Goal: Task Accomplishment & Management: Manage account settings

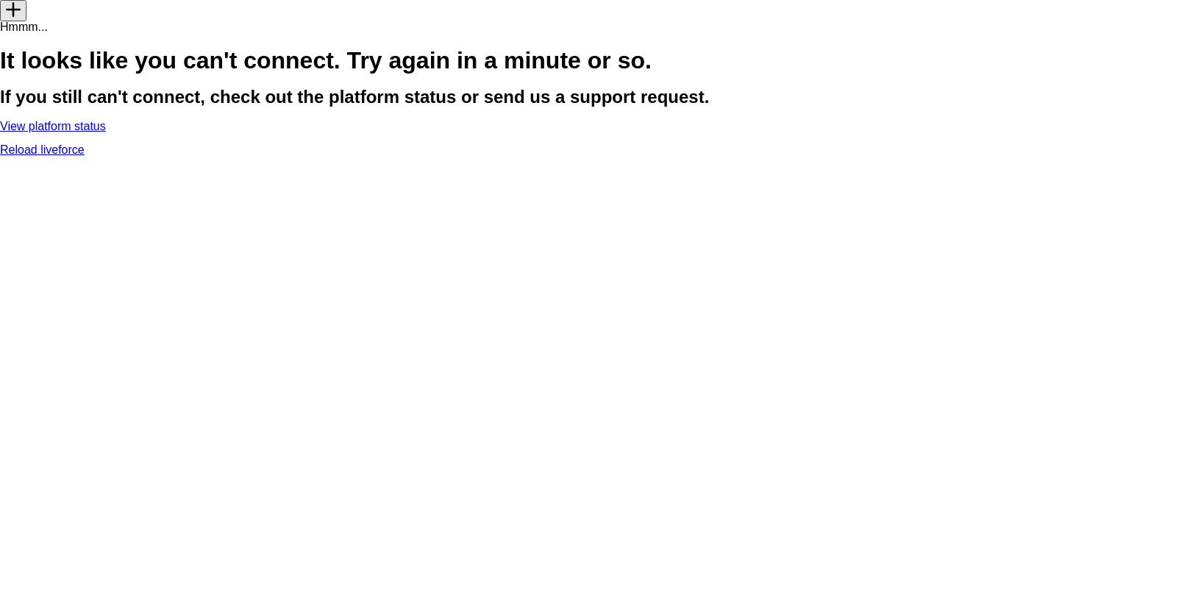
click at [85, 156] on link "Reload liveforce" at bounding box center [42, 149] width 85 height 13
click at [106, 132] on link "View platform status" at bounding box center [53, 126] width 106 height 13
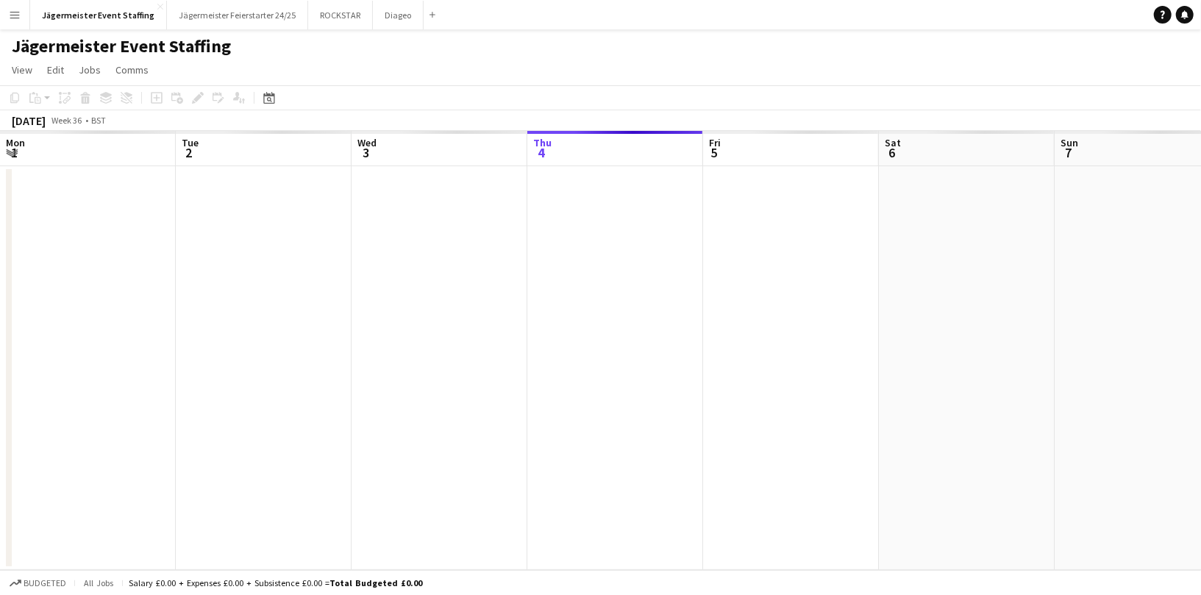
scroll to position [0, 351]
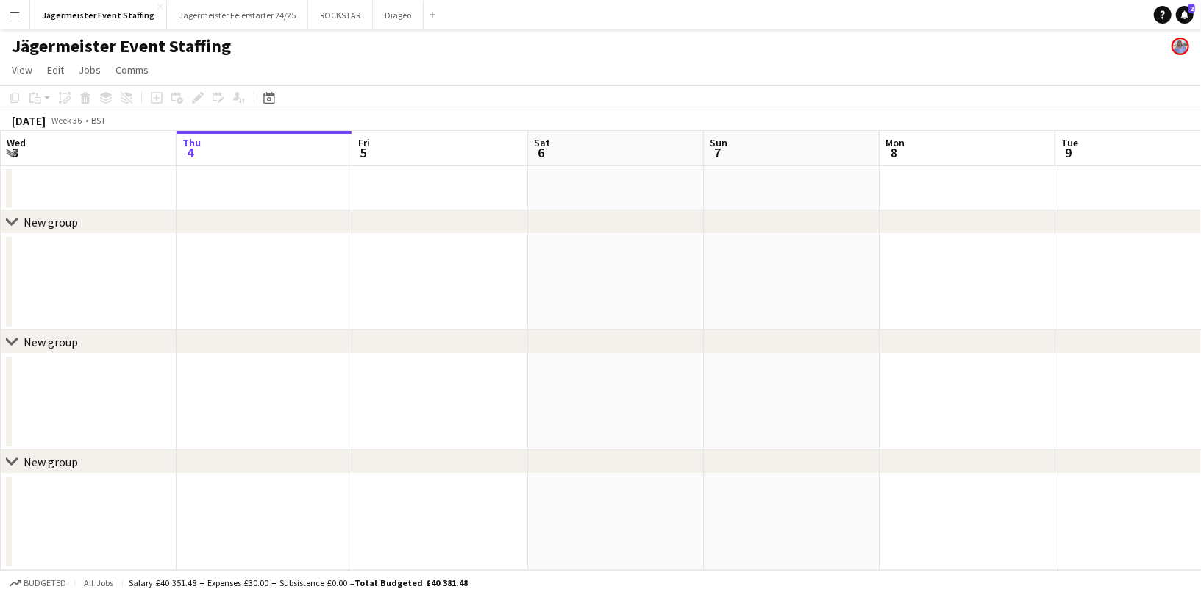
click at [240, 176] on app-date-cell at bounding box center [264, 188] width 176 height 44
click at [153, 99] on icon "Add job" at bounding box center [157, 98] width 12 height 12
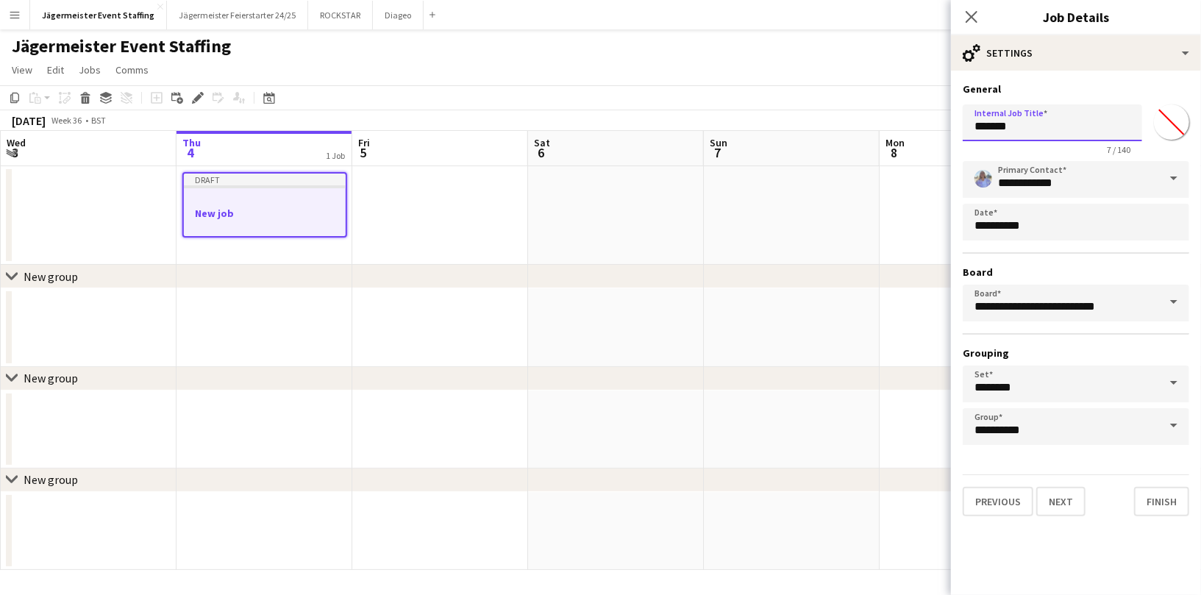
drag, startPoint x: 1060, startPoint y: 136, endPoint x: 868, endPoint y: 124, distance: 192.3
click at [868, 124] on body "Menu Boards Boards Boards All jobs Status Workforce Workforce My Workforce Recr…" at bounding box center [600, 297] width 1201 height 595
type input "********"
click at [1173, 180] on span at bounding box center [1173, 178] width 31 height 35
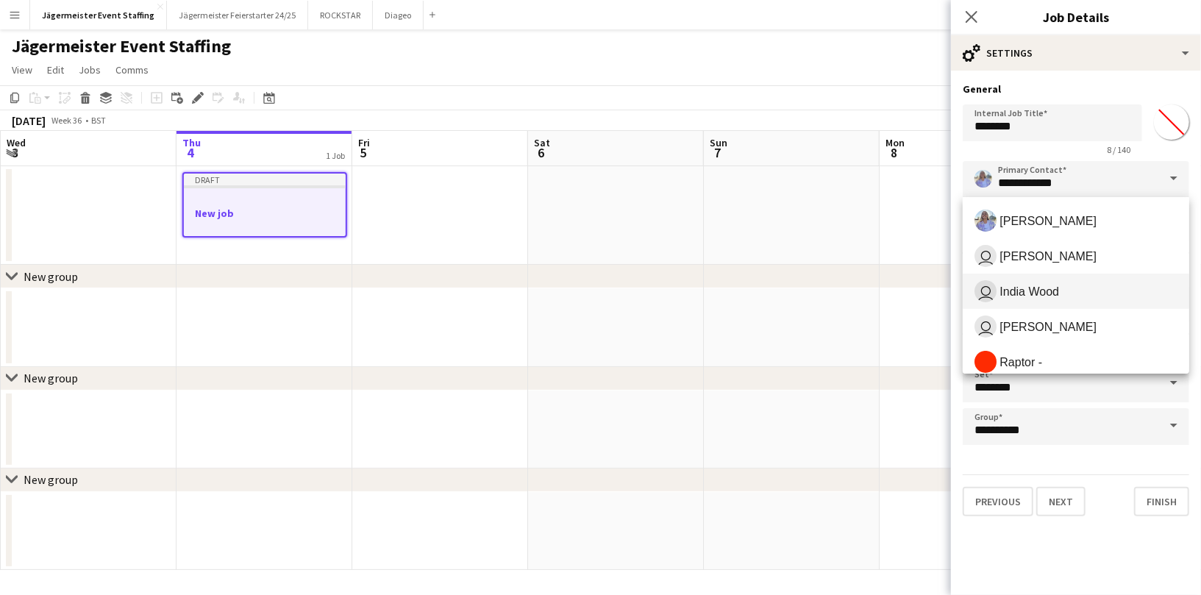
scroll to position [118, 0]
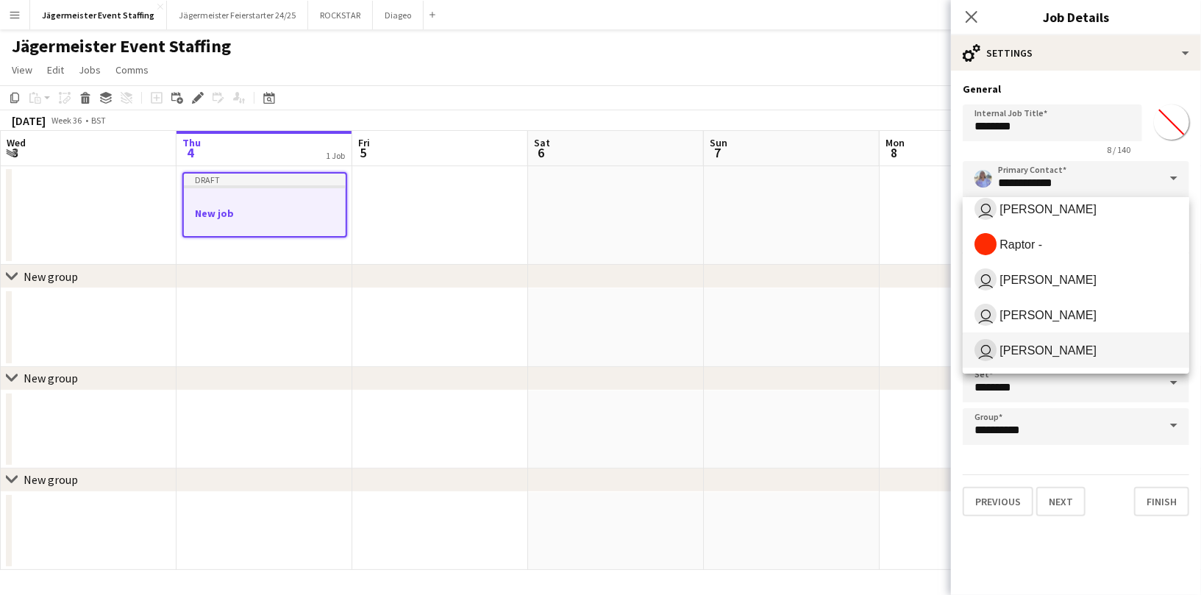
click at [1057, 348] on span "[PERSON_NAME]" at bounding box center [1047, 350] width 97 height 14
type input "**********"
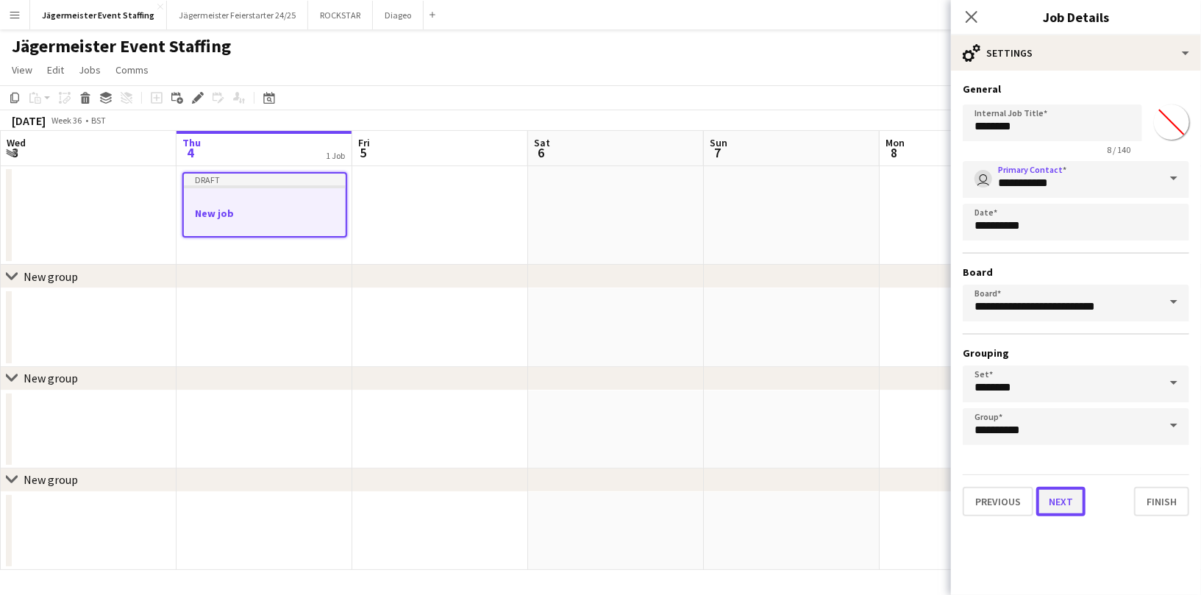
click at [1060, 504] on button "Next" at bounding box center [1060, 501] width 49 height 29
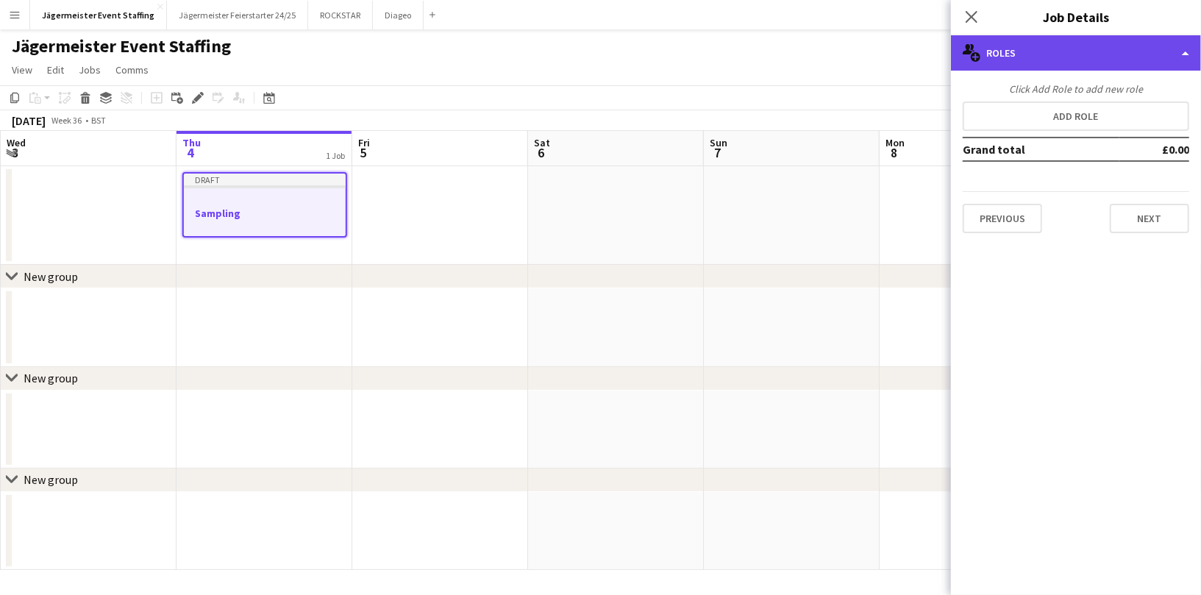
click at [1061, 59] on div "multiple-users-add Roles" at bounding box center [1076, 52] width 250 height 35
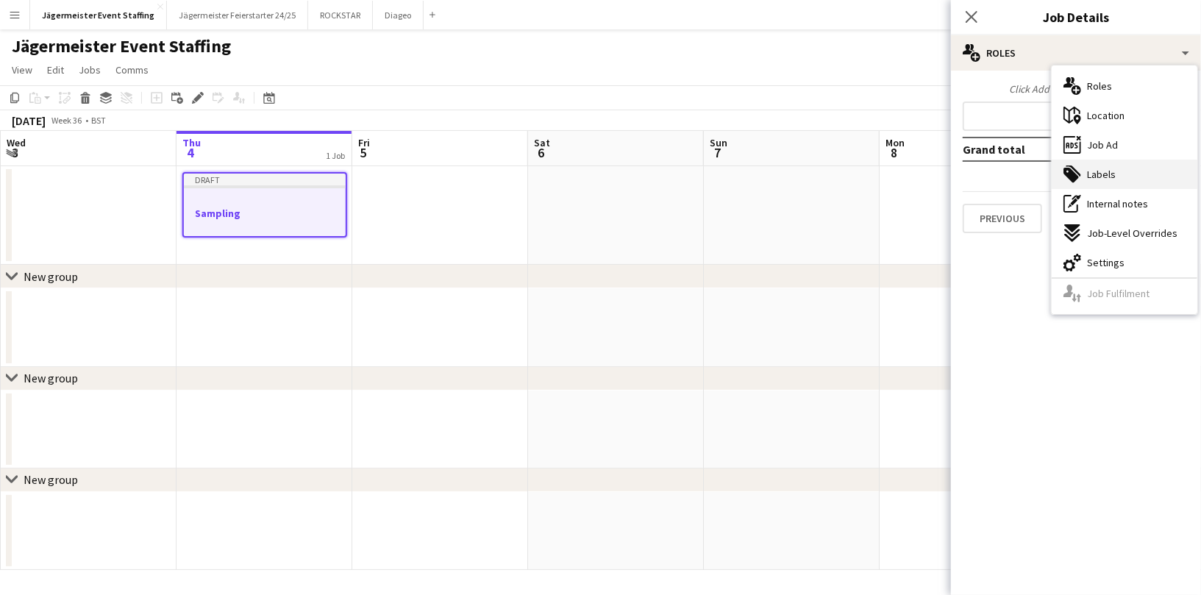
click at [1102, 182] on div "tags-double Labels" at bounding box center [1125, 174] width 146 height 29
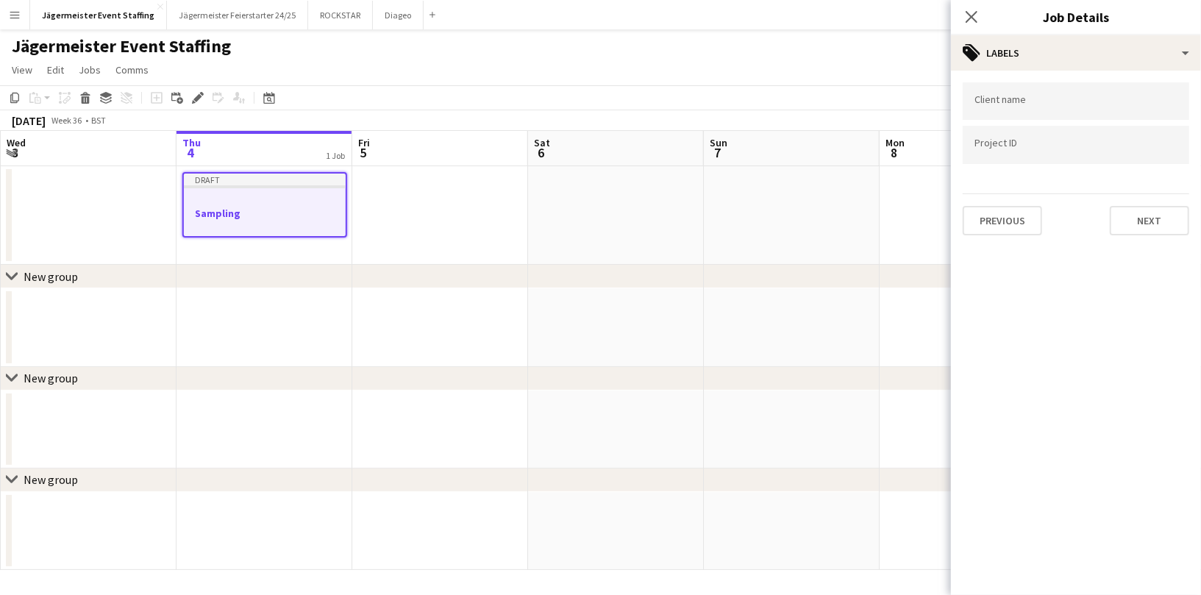
click at [1085, 113] on div at bounding box center [1076, 101] width 226 height 38
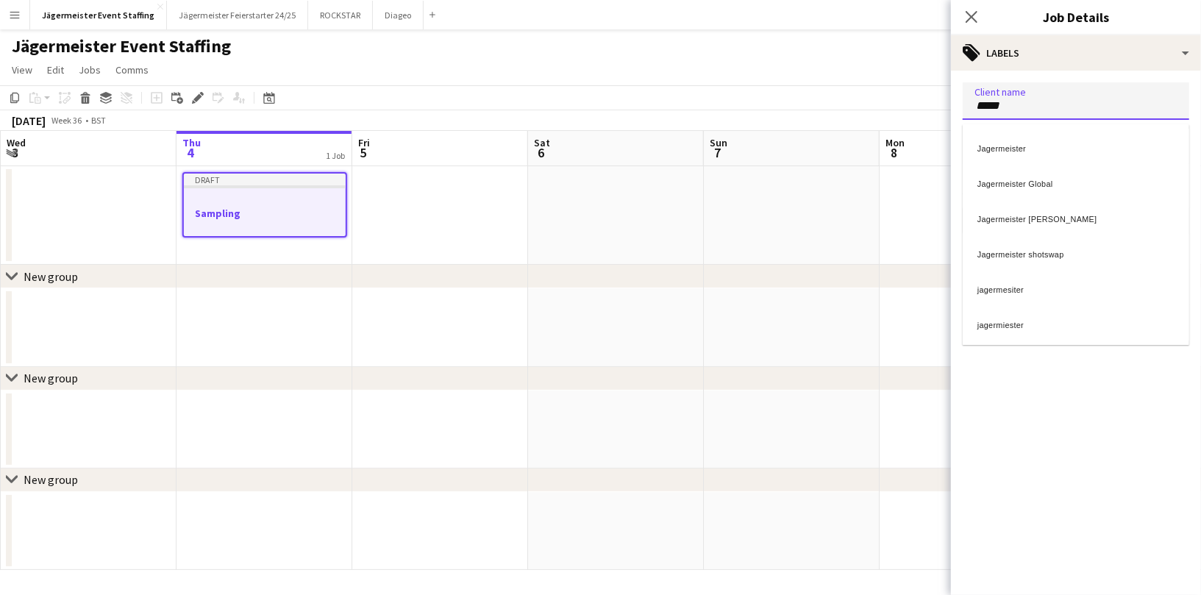
type input "*****"
click at [1056, 135] on div "Jagermeister" at bounding box center [1076, 146] width 226 height 35
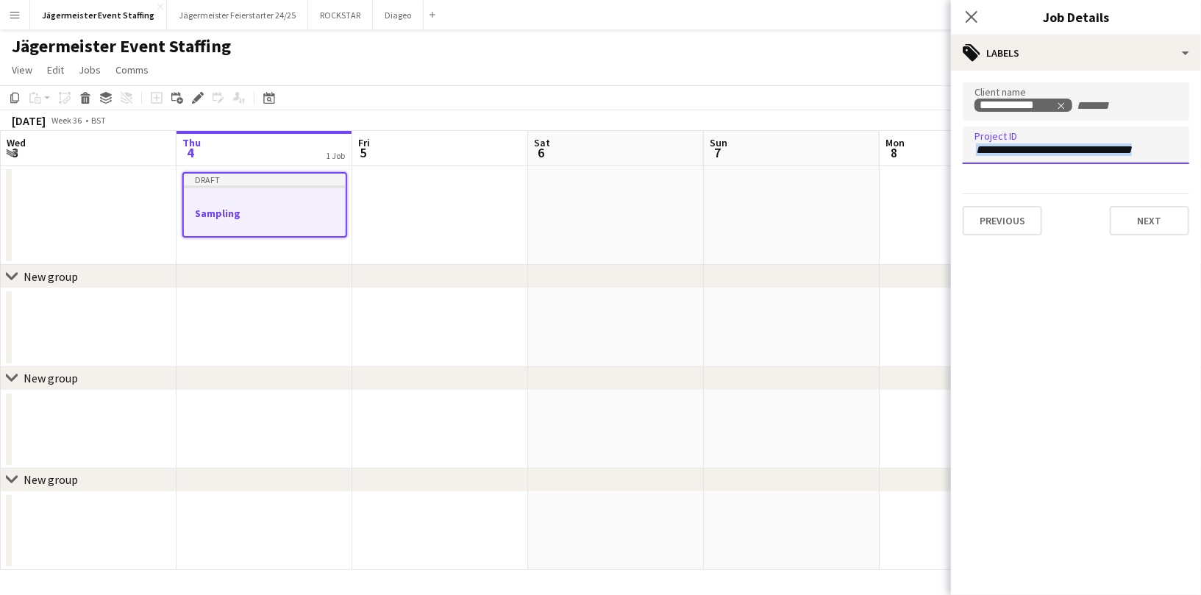
click at [1056, 135] on div at bounding box center [1076, 145] width 226 height 38
type input "******"
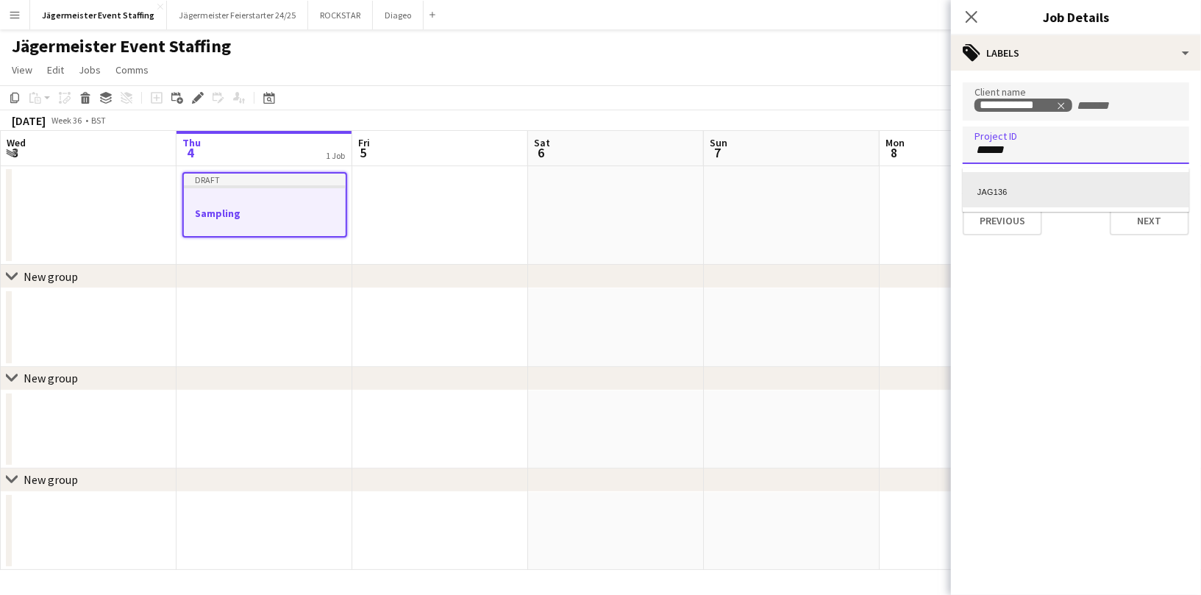
click at [1060, 196] on div "JAG136" at bounding box center [1076, 189] width 226 height 35
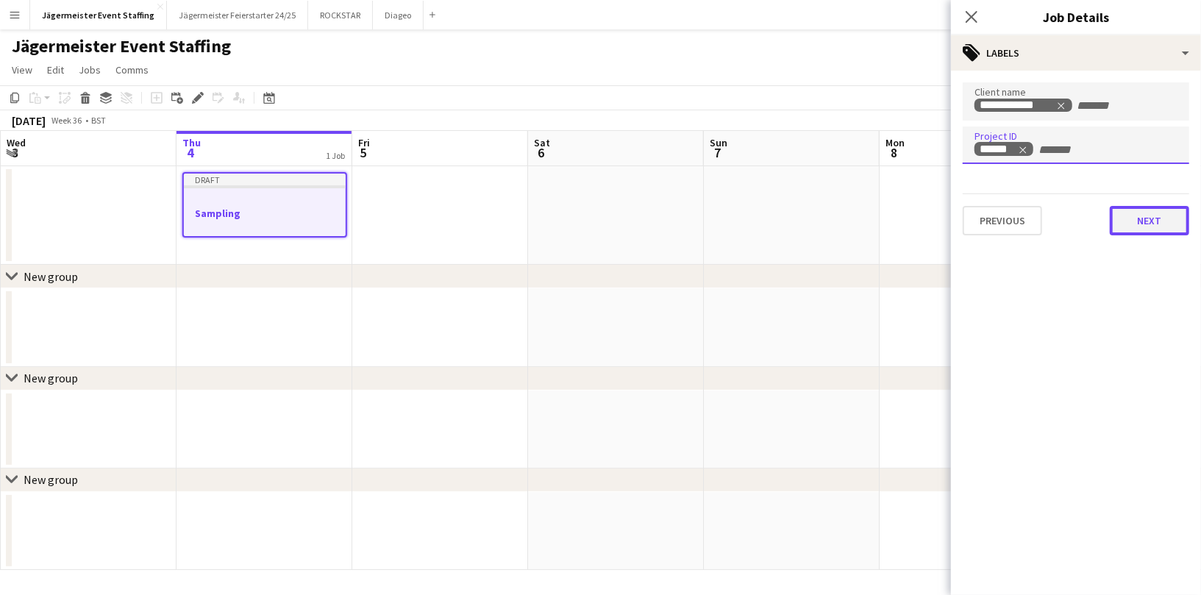
click at [1135, 226] on button "Next" at bounding box center [1149, 220] width 79 height 29
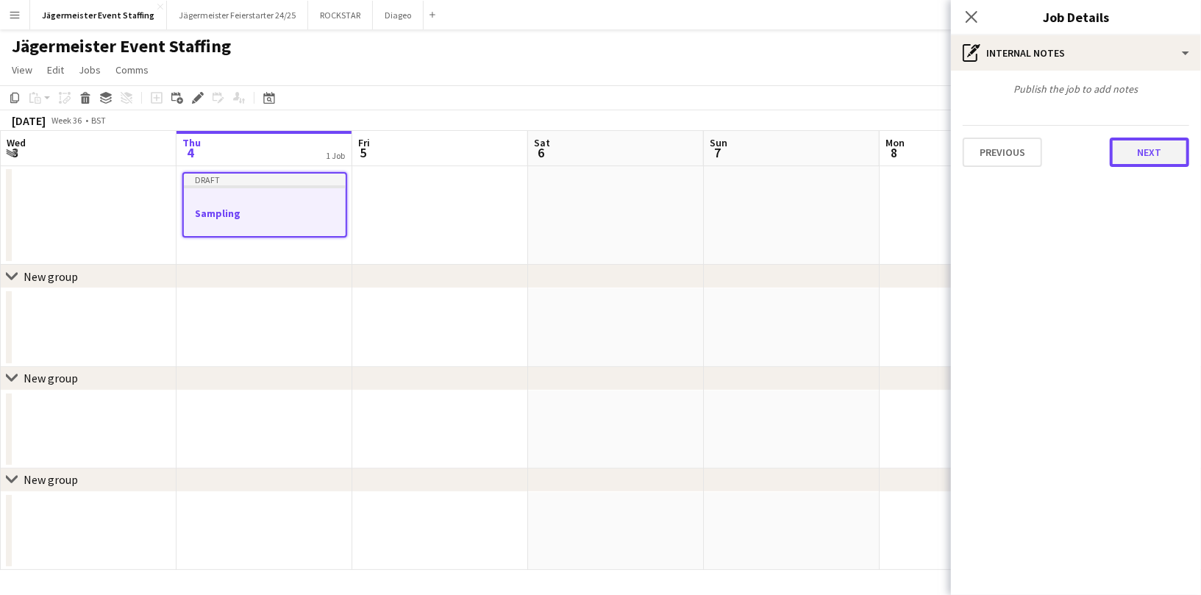
click at [1155, 155] on button "Next" at bounding box center [1149, 152] width 79 height 29
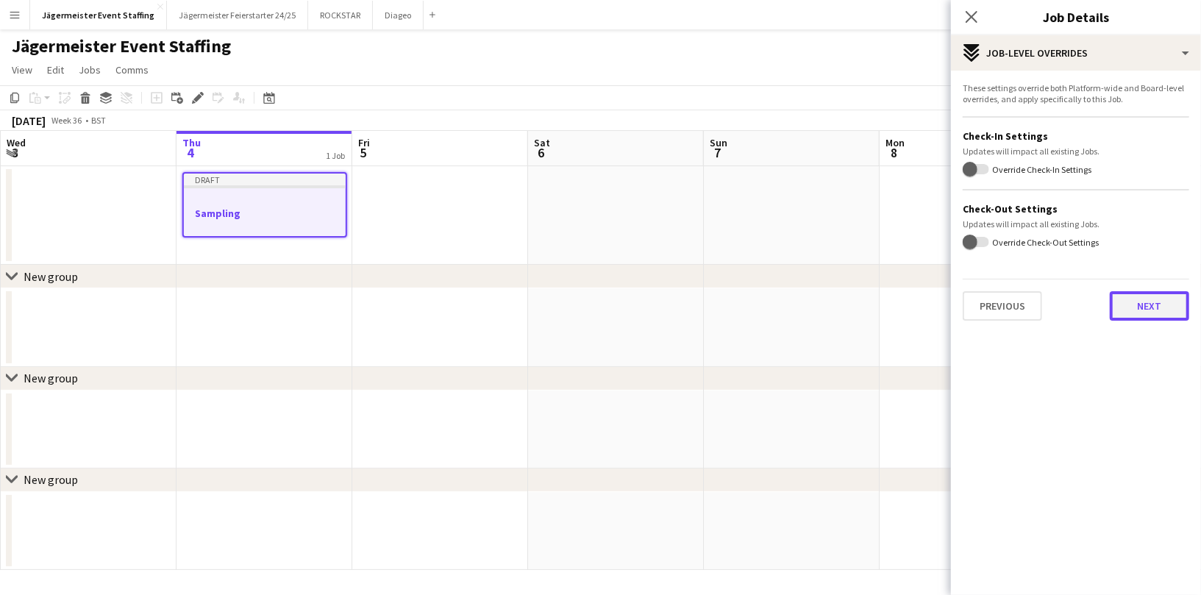
click at [1124, 300] on button "Next" at bounding box center [1149, 305] width 79 height 29
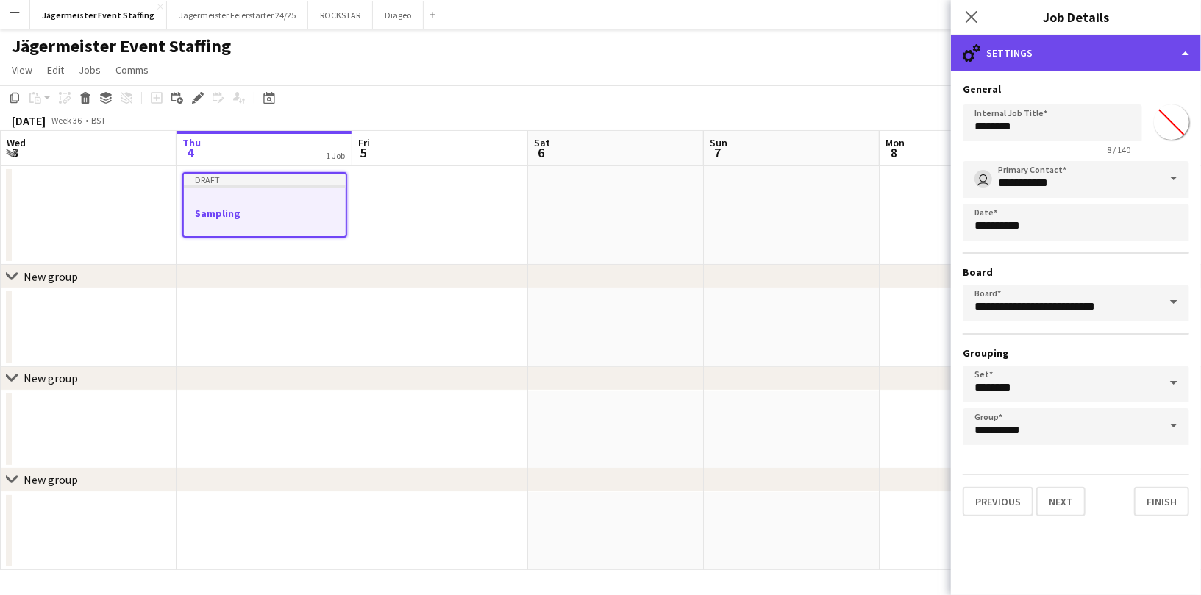
click at [1074, 56] on div "cog-double-3 Settings" at bounding box center [1076, 52] width 250 height 35
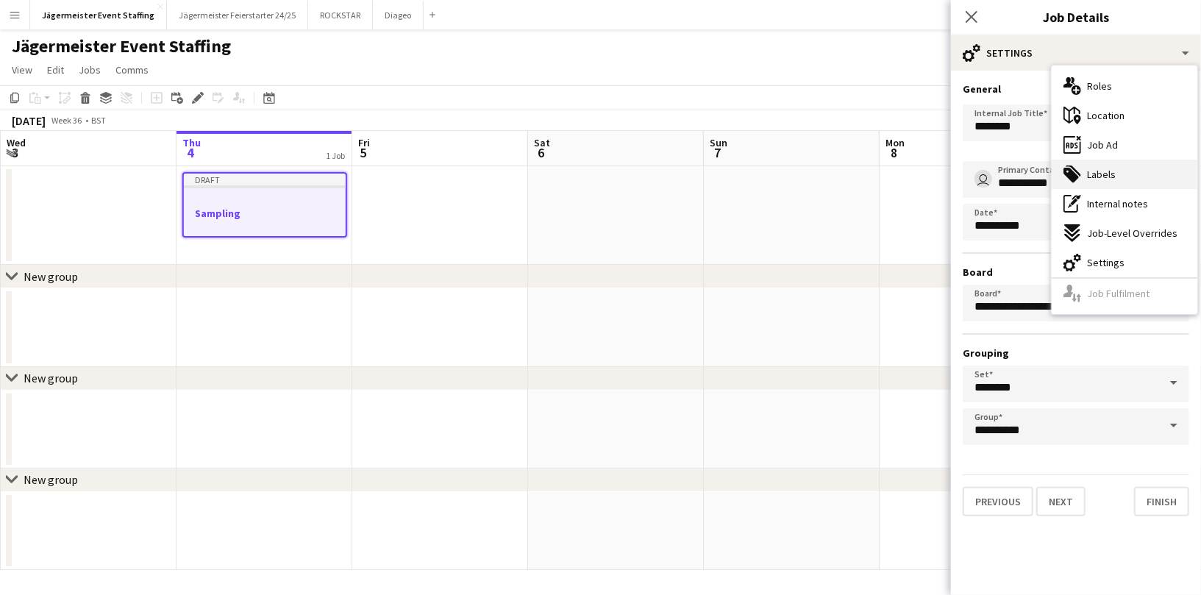
click at [1113, 179] on span "Labels" at bounding box center [1101, 174] width 29 height 13
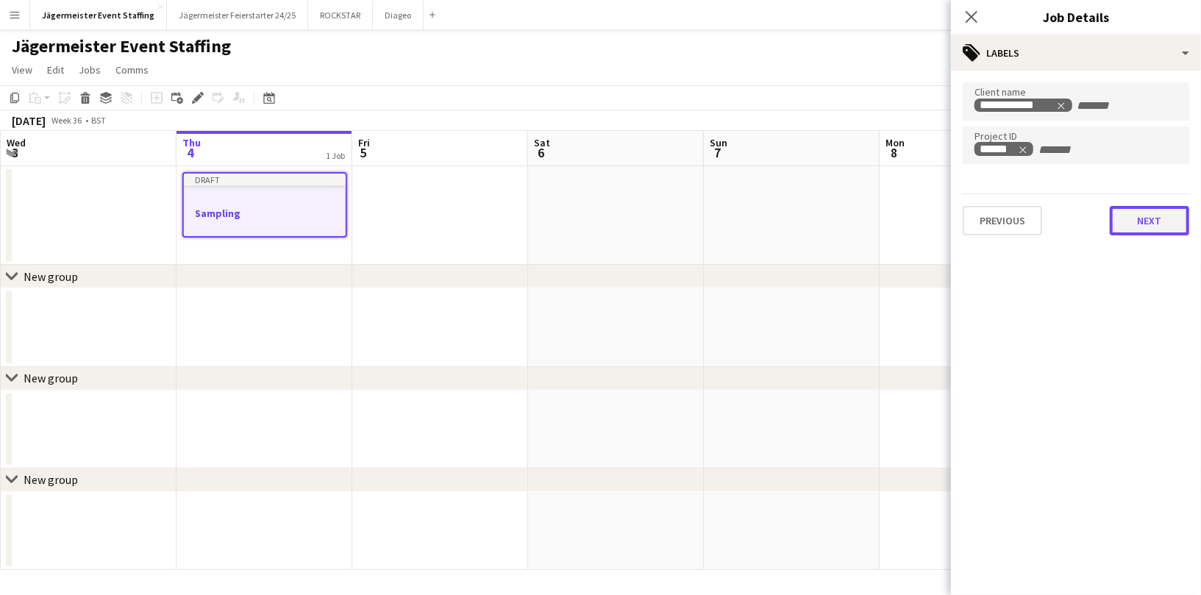
click at [1151, 227] on button "Next" at bounding box center [1149, 220] width 79 height 29
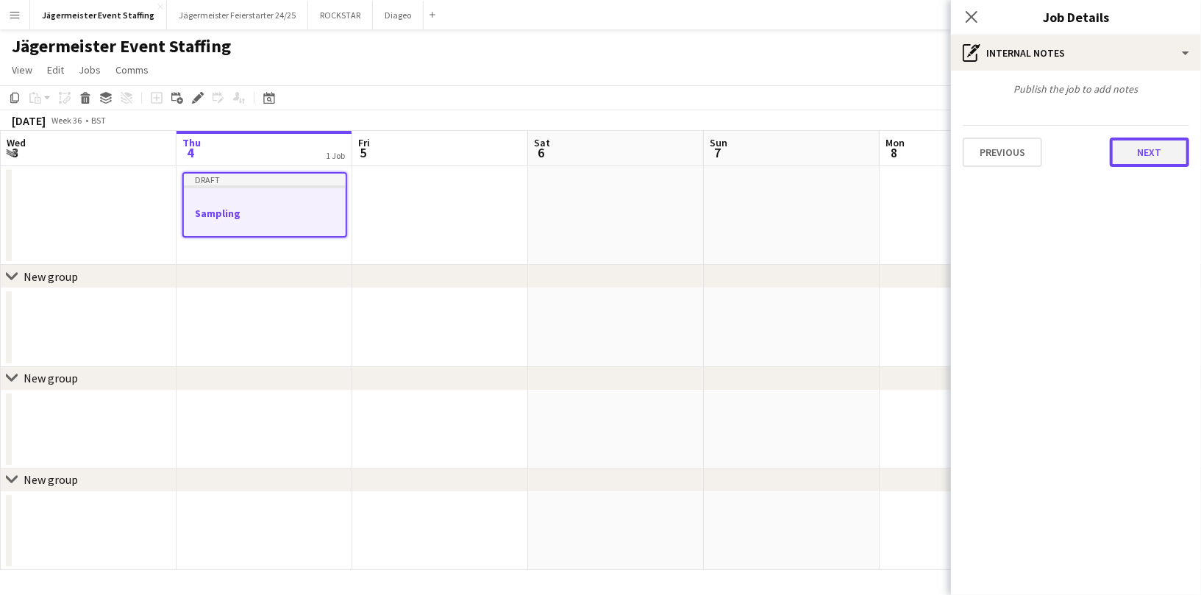
click at [1134, 163] on button "Next" at bounding box center [1149, 152] width 79 height 29
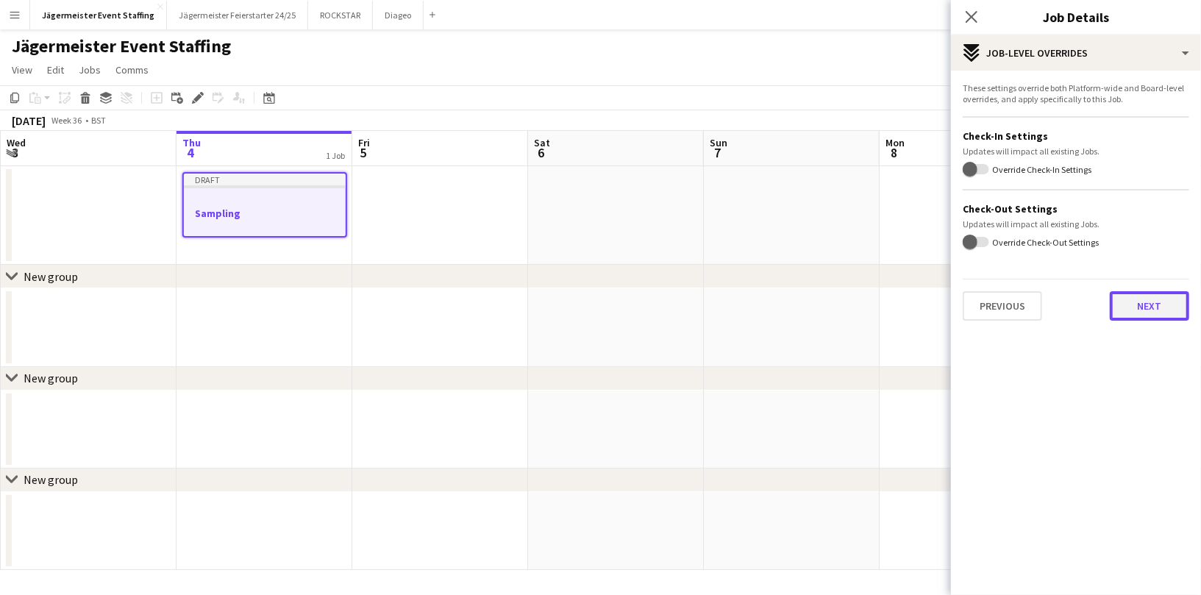
click at [1132, 307] on button "Next" at bounding box center [1149, 305] width 79 height 29
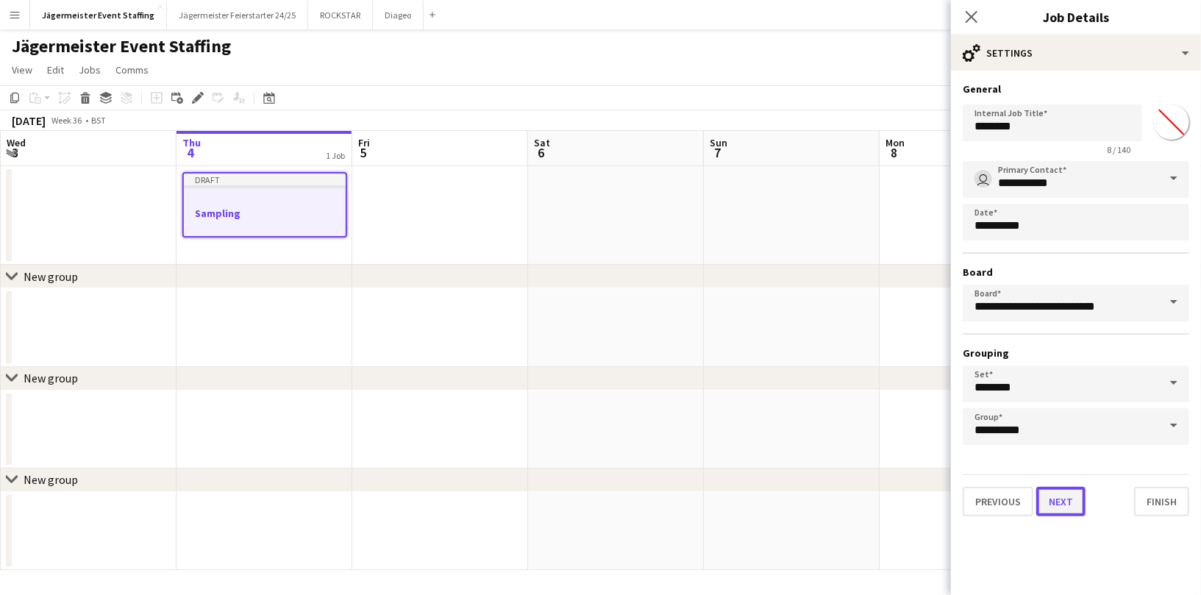
click at [1059, 495] on button "Next" at bounding box center [1060, 501] width 49 height 29
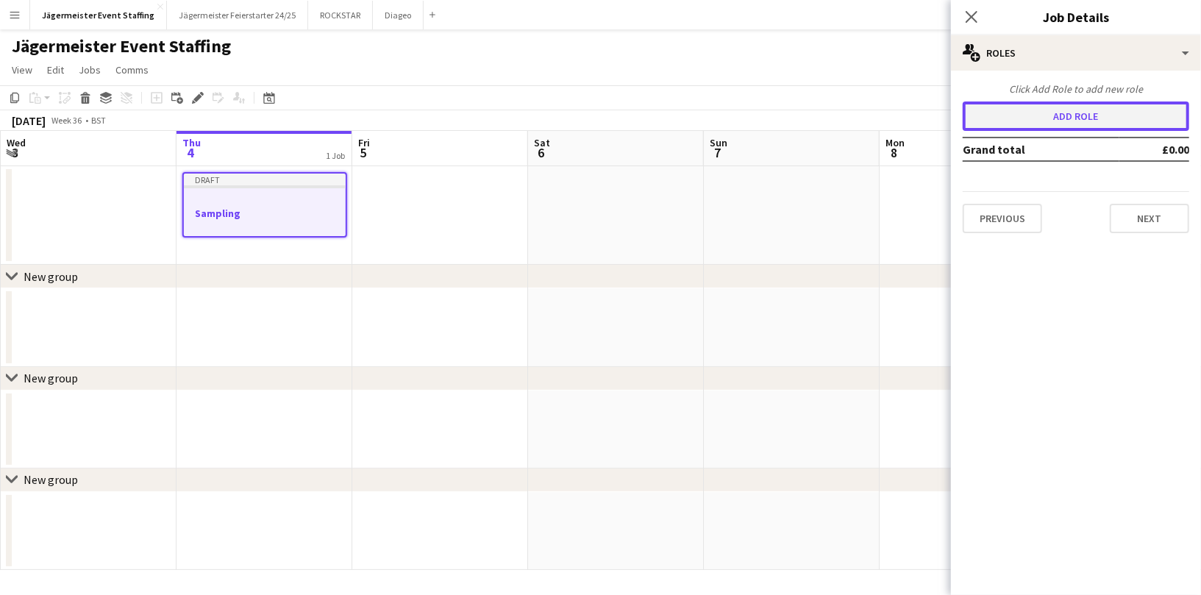
click at [1107, 121] on button "Add role" at bounding box center [1076, 115] width 226 height 29
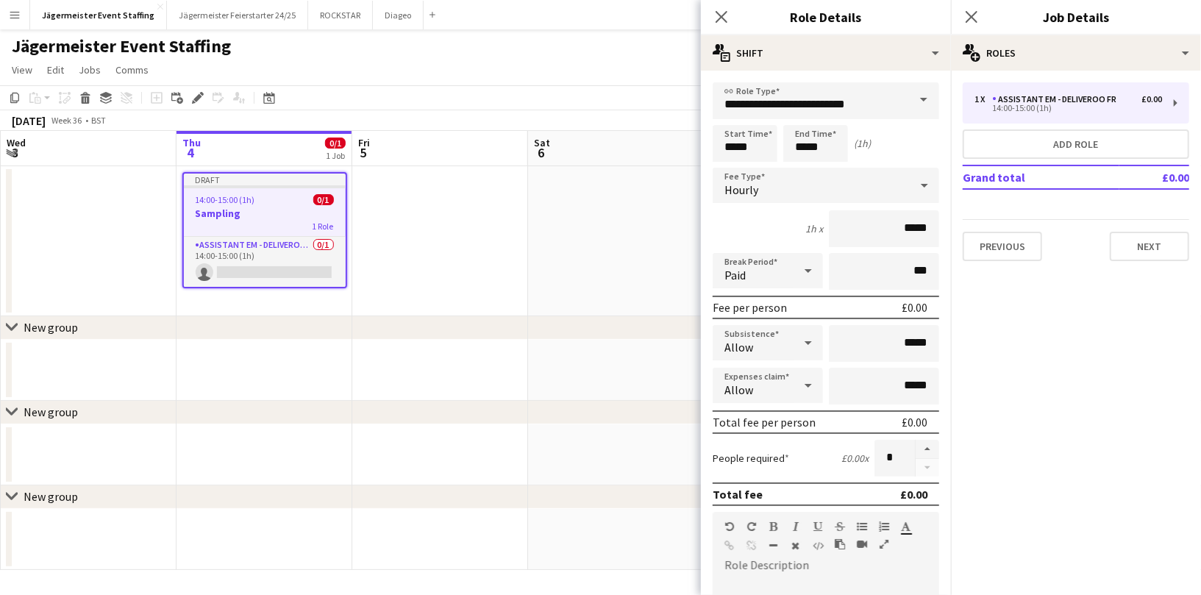
click at [929, 99] on span at bounding box center [923, 99] width 31 height 35
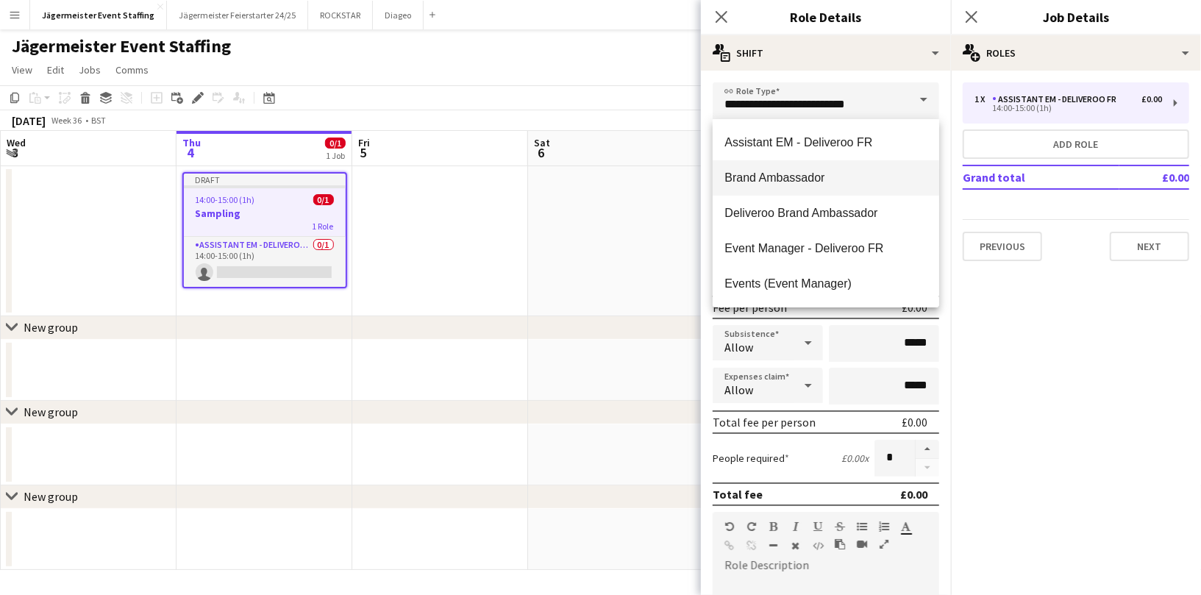
click at [814, 190] on mat-option "Brand Ambassador" at bounding box center [826, 177] width 226 height 35
type input "**********"
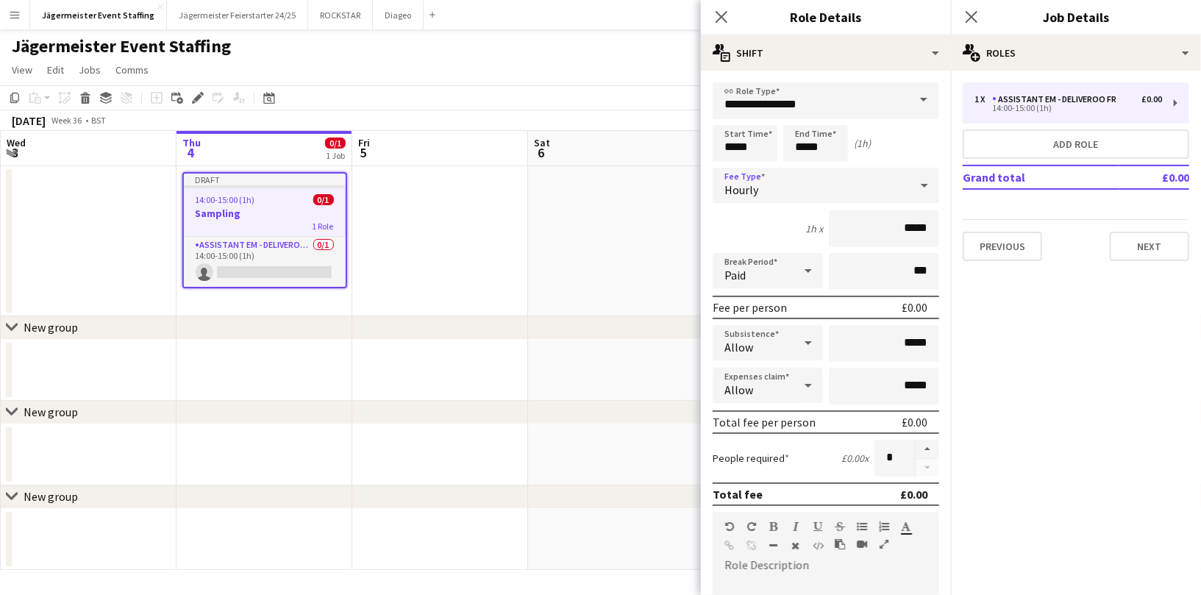
click at [922, 184] on icon at bounding box center [924, 186] width 7 height 4
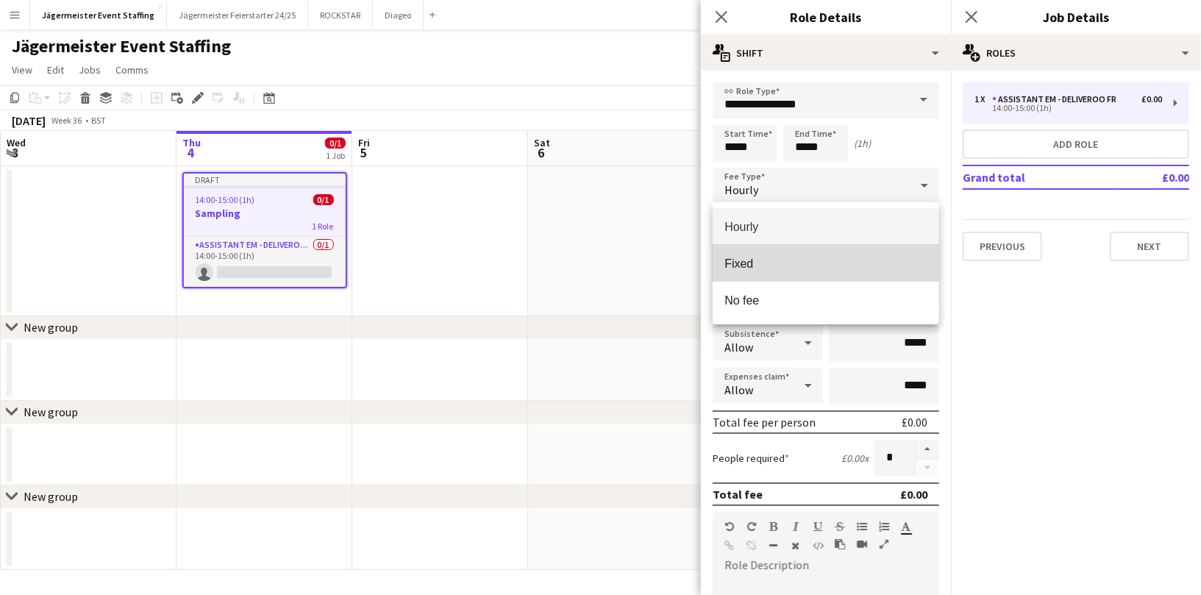
click at [787, 257] on span "Fixed" at bounding box center [825, 264] width 203 height 14
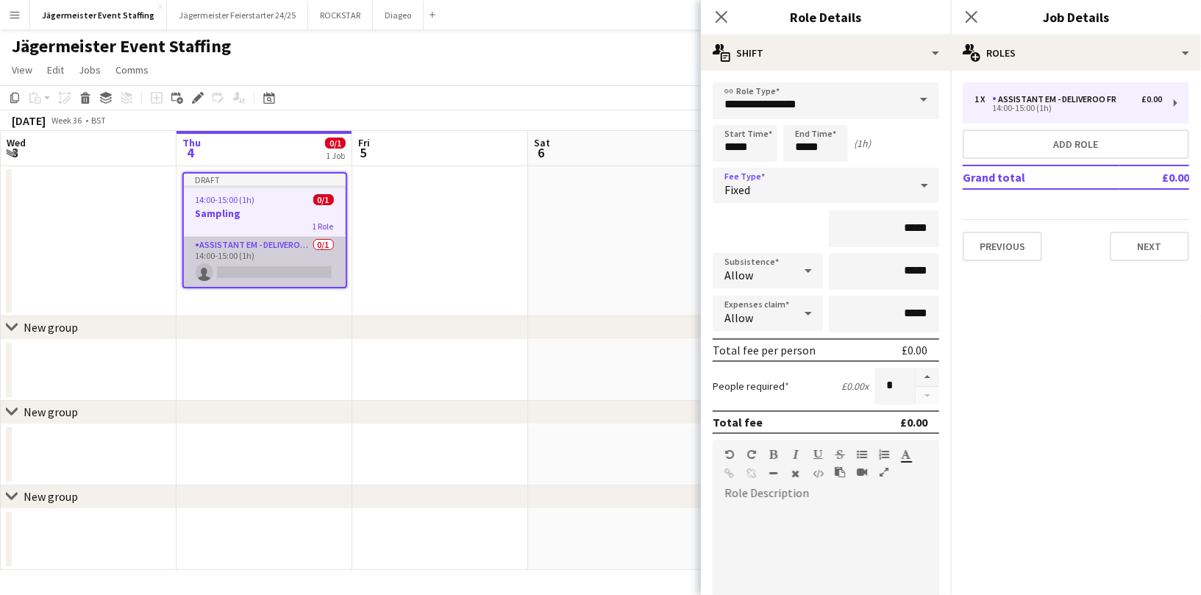
click at [282, 271] on app-card-role "Assistant EM - Deliveroo FR 0/1 14:00-15:00 (1h) single-neutral-actions" at bounding box center [265, 262] width 162 height 50
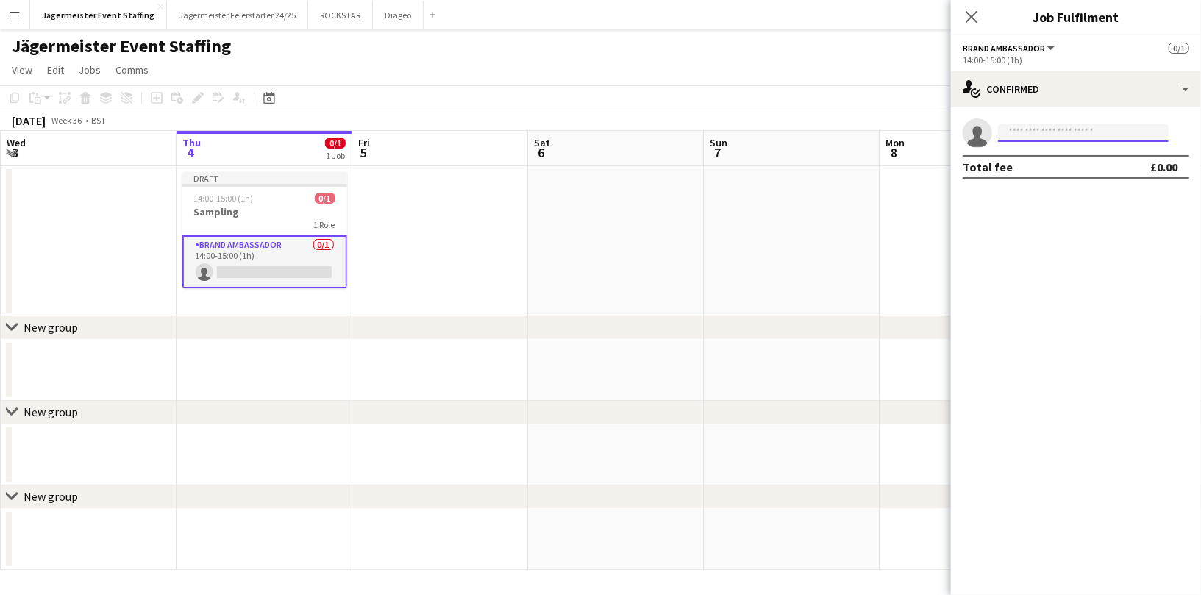
click at [1131, 131] on input at bounding box center [1083, 133] width 171 height 18
click at [1066, 132] on input at bounding box center [1083, 133] width 171 height 18
click at [494, 307] on app-date-cell at bounding box center [440, 241] width 176 height 150
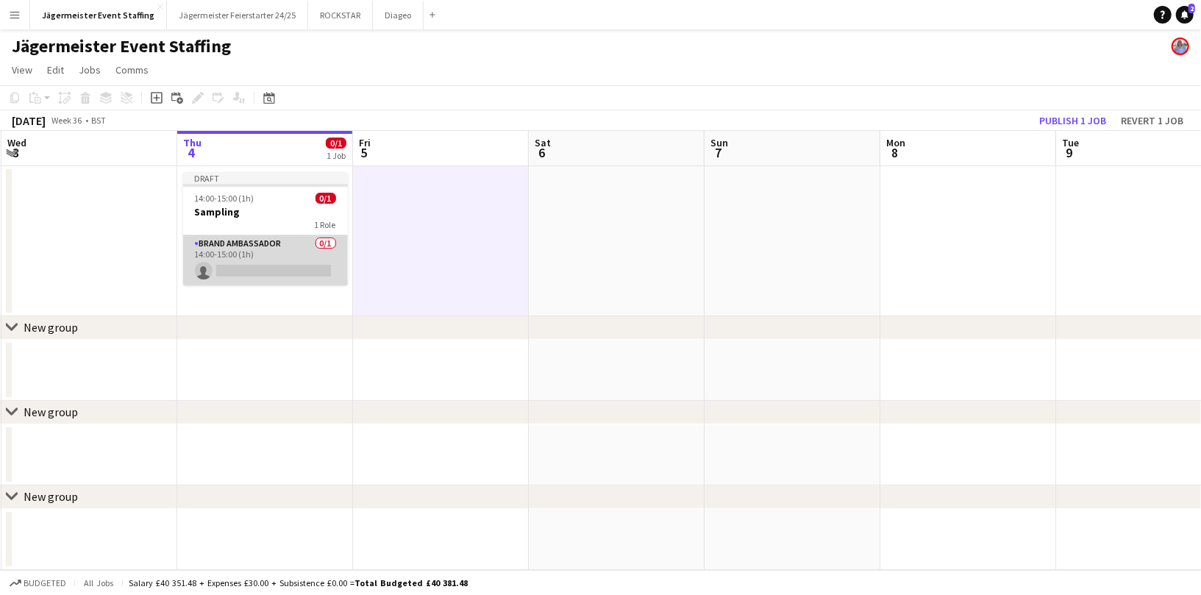
click at [296, 249] on app-card-role "Brand Ambassador 0/1 14:00-15:00 (1h) single-neutral-actions" at bounding box center [265, 260] width 165 height 50
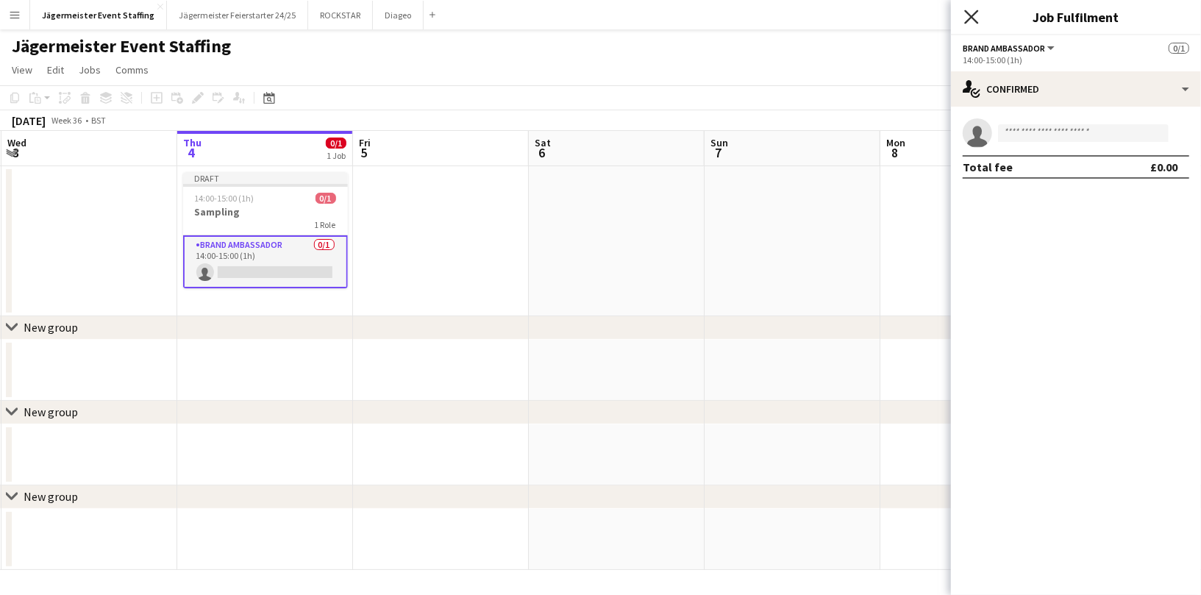
click at [973, 15] on icon at bounding box center [971, 17] width 14 height 14
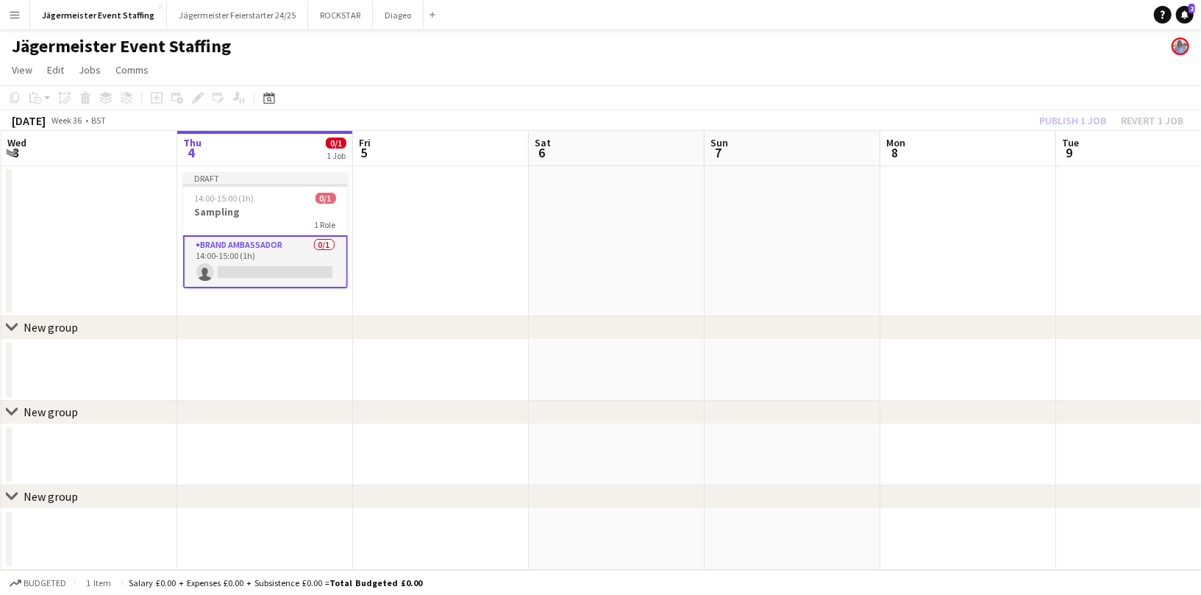
drag, startPoint x: 973, startPoint y: 15, endPoint x: 454, endPoint y: 128, distance: 531.4
click at [454, 127] on div "Menu Boards Boards Boards All jobs Status Workforce Workforce My Workforce Recr…" at bounding box center [600, 297] width 1201 height 595
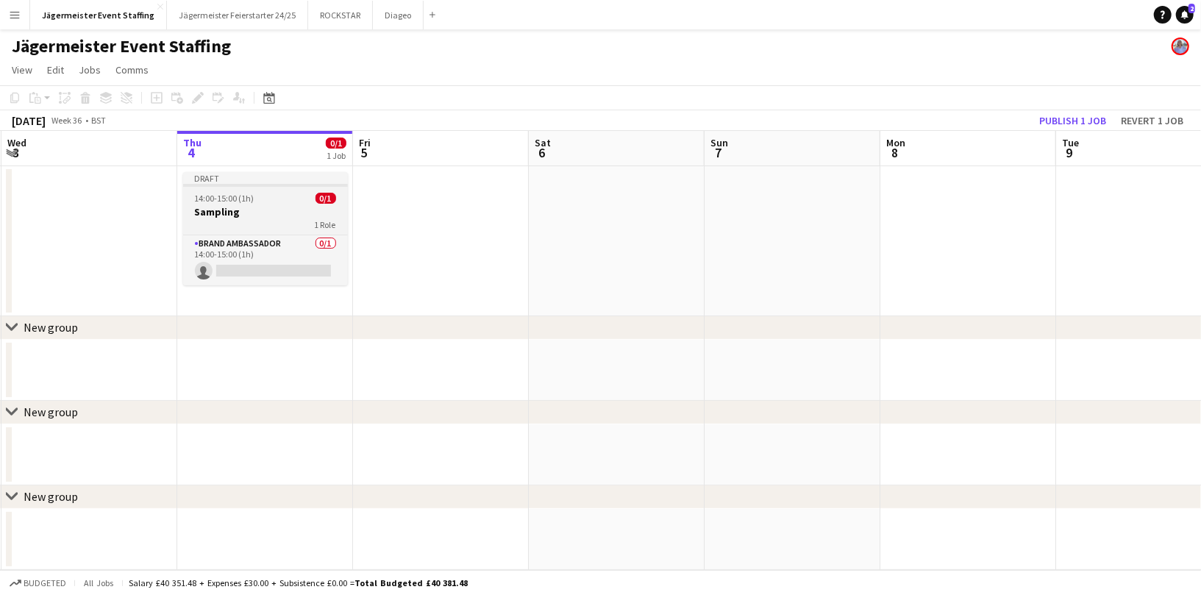
click at [264, 207] on h3 "Sampling" at bounding box center [265, 211] width 165 height 13
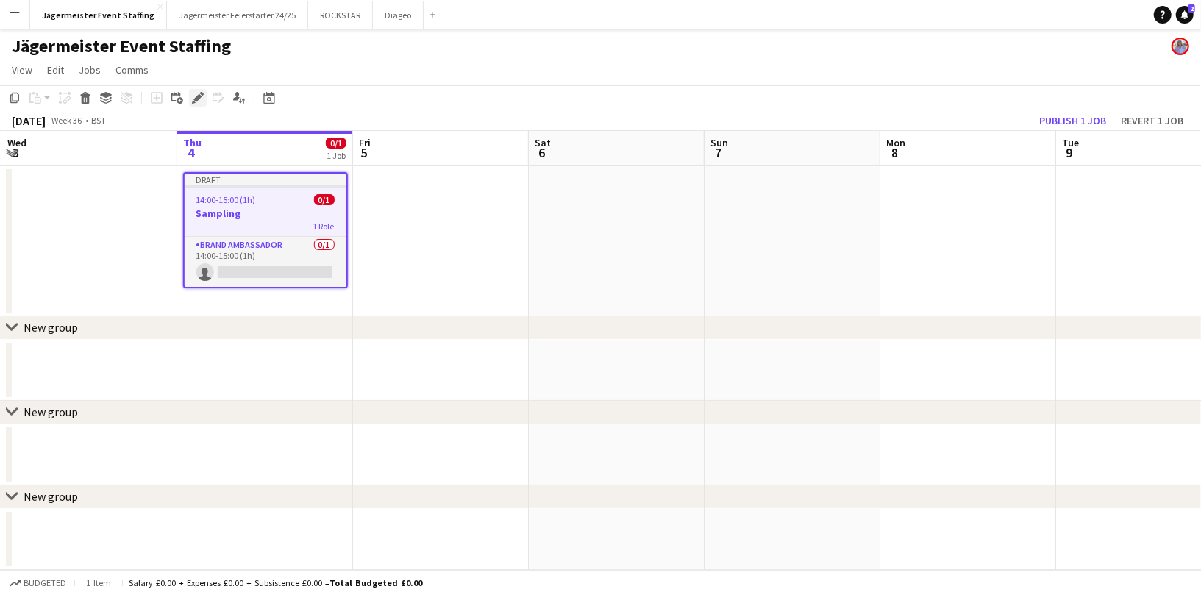
click at [190, 99] on div "Edit" at bounding box center [198, 98] width 18 height 18
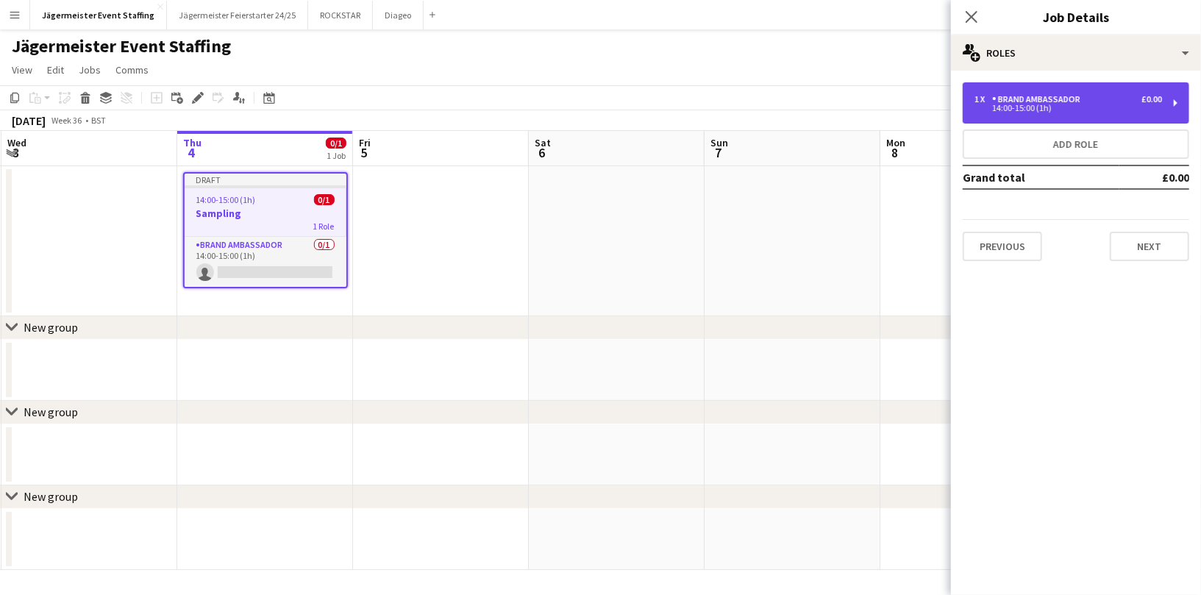
click at [1171, 89] on div "1 x Brand Ambassador £0.00 14:00-15:00 (1h)" at bounding box center [1076, 102] width 226 height 41
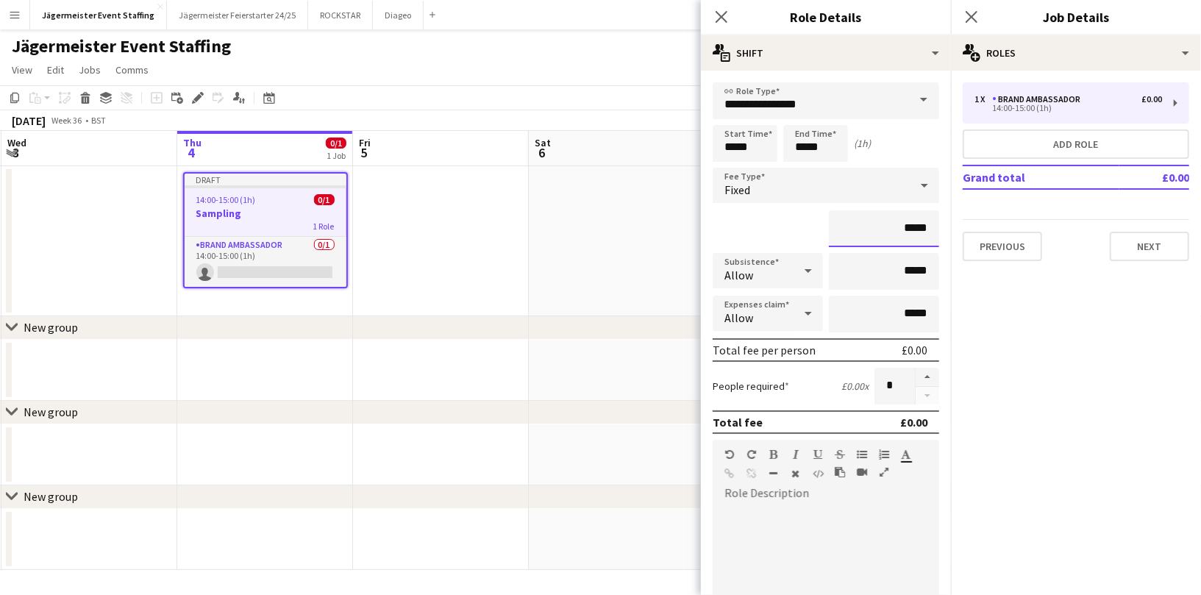
drag, startPoint x: 927, startPoint y: 225, endPoint x: 755, endPoint y: 215, distance: 171.6
click at [768, 222] on div "*****" at bounding box center [826, 228] width 226 height 37
type input "******"
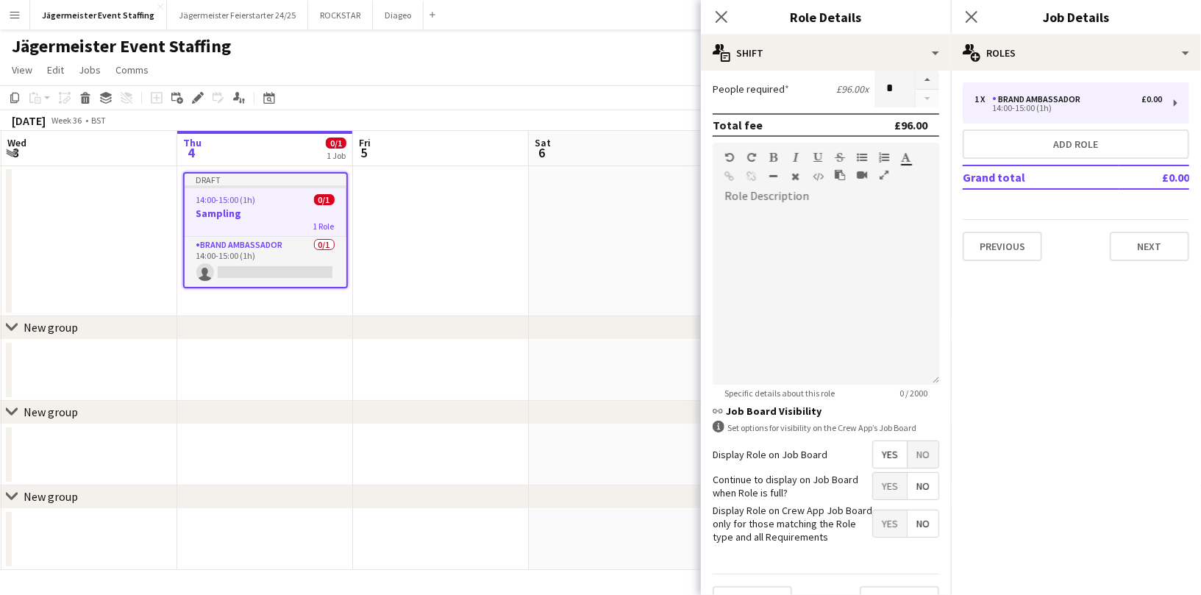
scroll to position [325, 0]
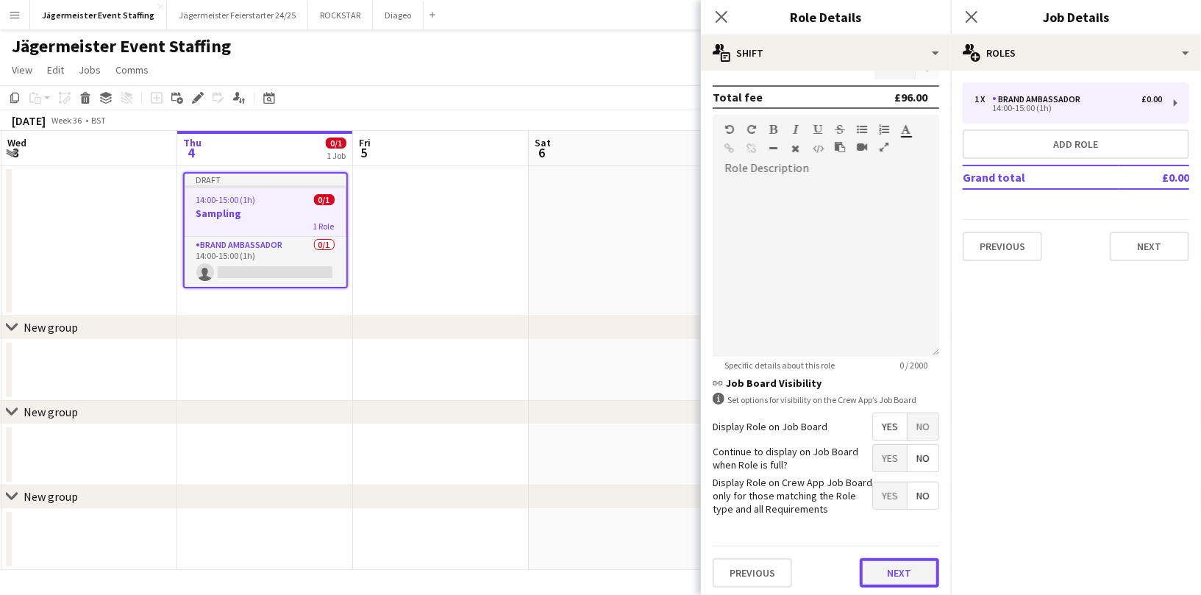
click at [902, 569] on button "Next" at bounding box center [899, 572] width 79 height 29
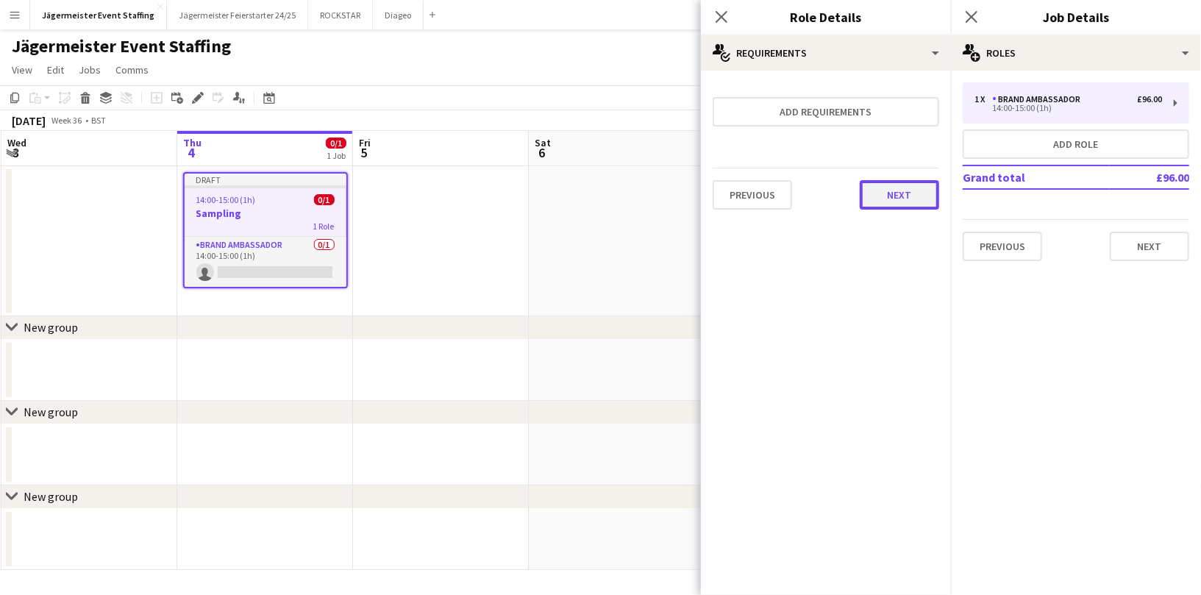
click at [915, 203] on button "Next" at bounding box center [899, 194] width 79 height 29
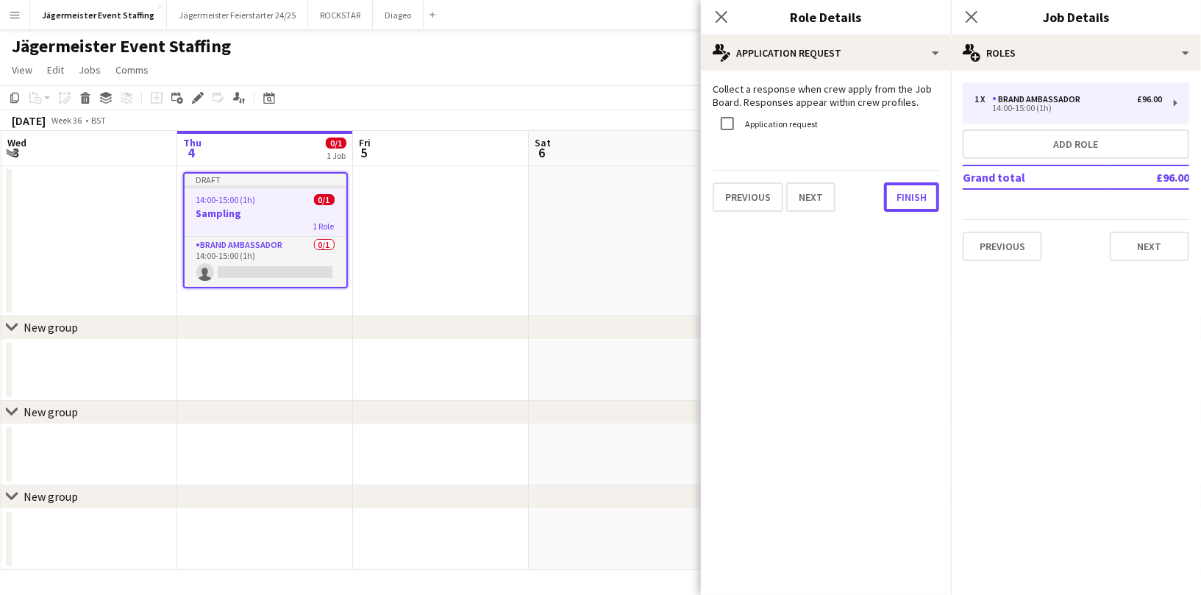
click at [915, 203] on button "Finish" at bounding box center [911, 196] width 55 height 29
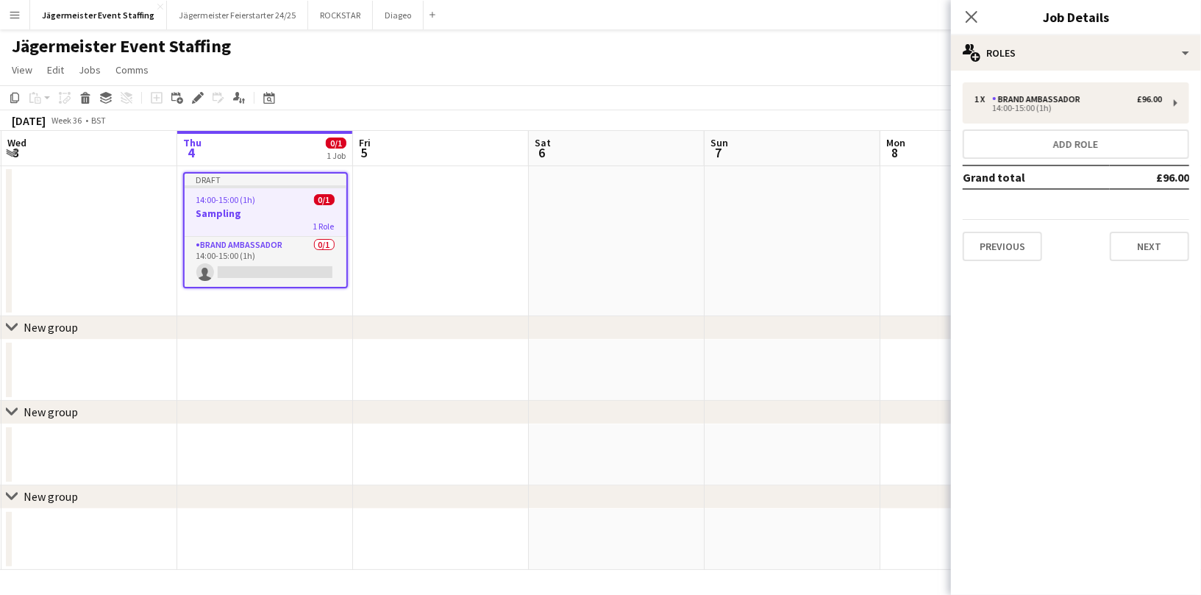
click at [472, 201] on app-date-cell at bounding box center [441, 241] width 176 height 150
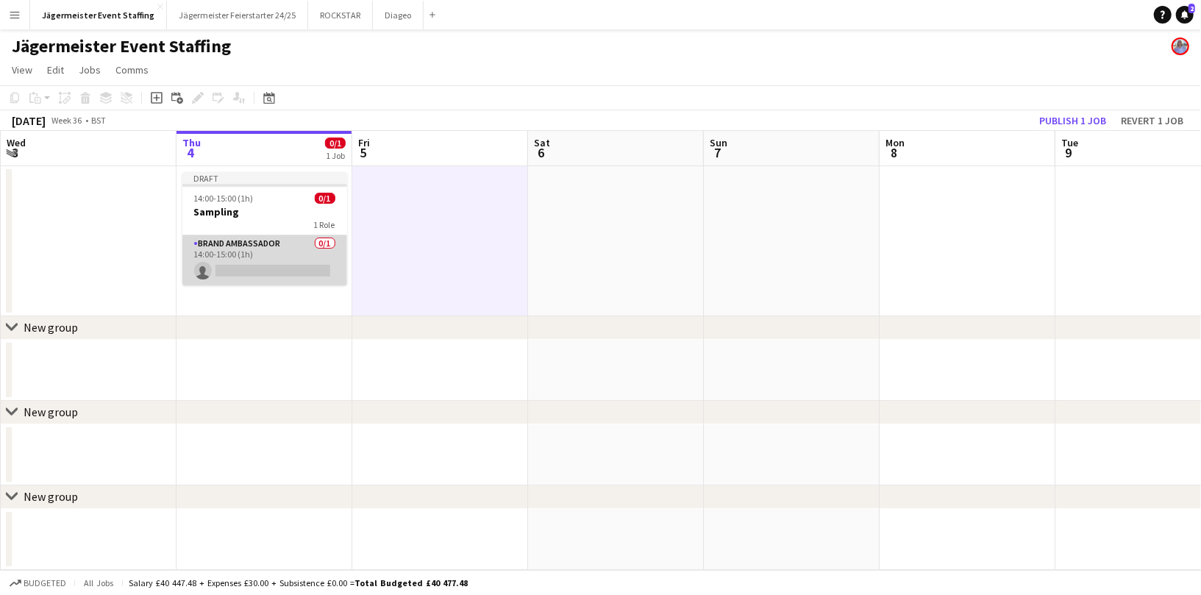
click at [288, 268] on app-card-role "Brand Ambassador 0/1 14:00-15:00 (1h) single-neutral-actions" at bounding box center [264, 260] width 165 height 50
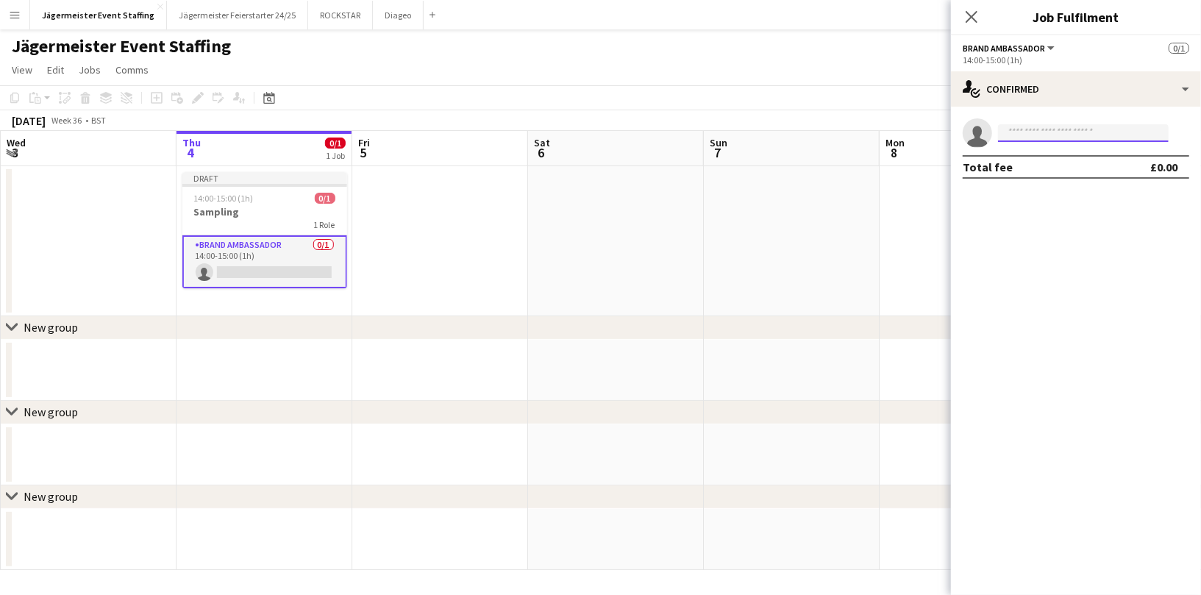
click at [1153, 130] on input at bounding box center [1083, 133] width 171 height 18
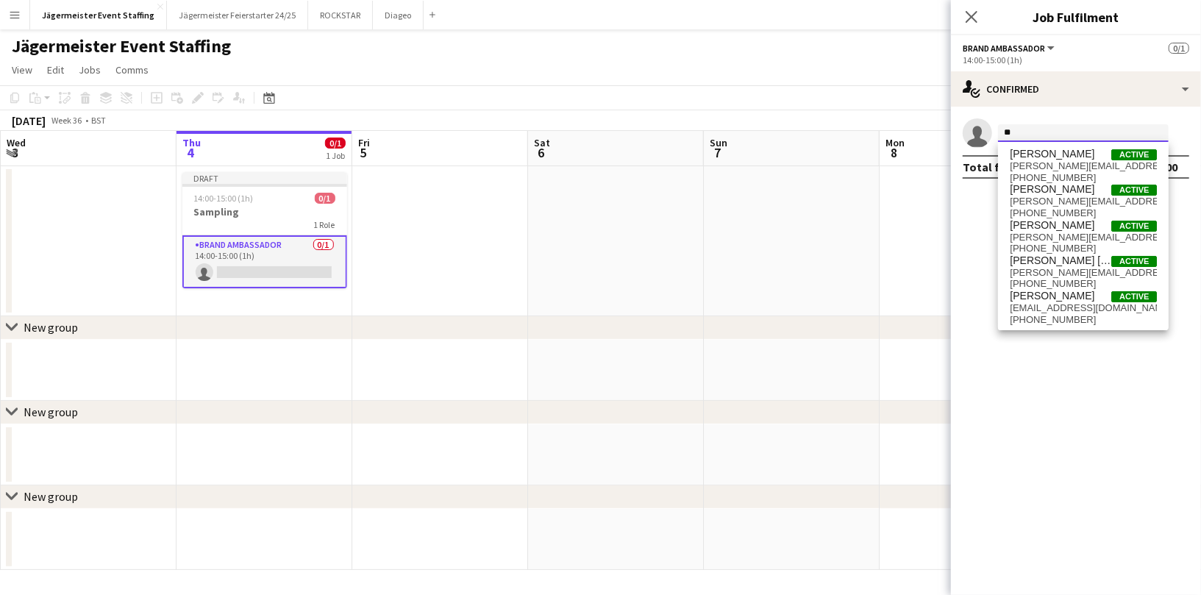
type input "*"
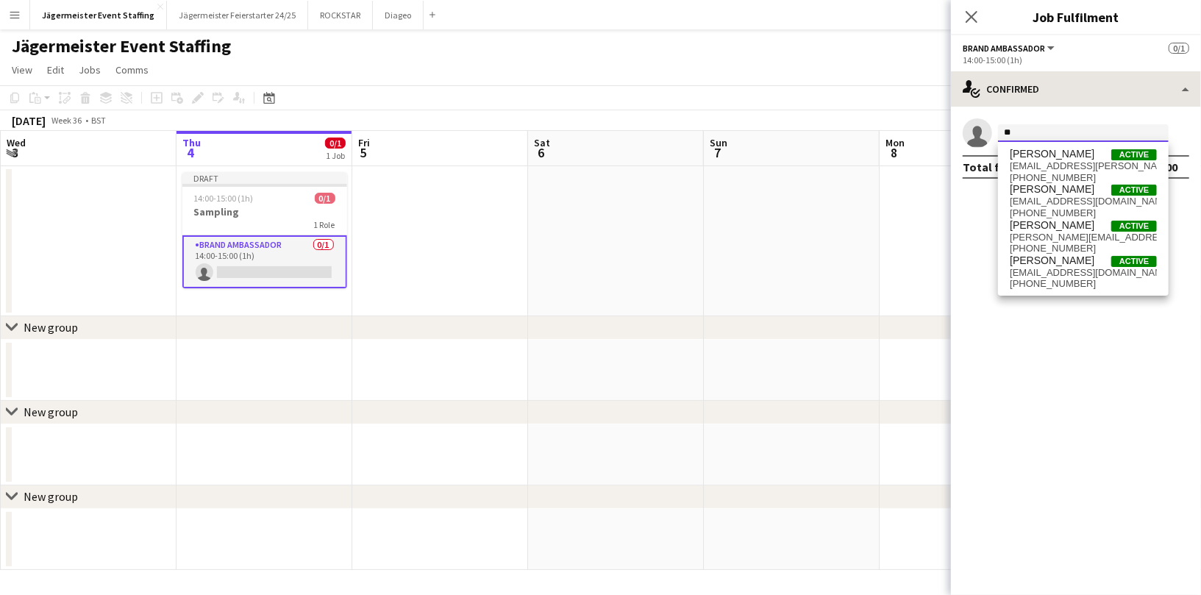
type input "*"
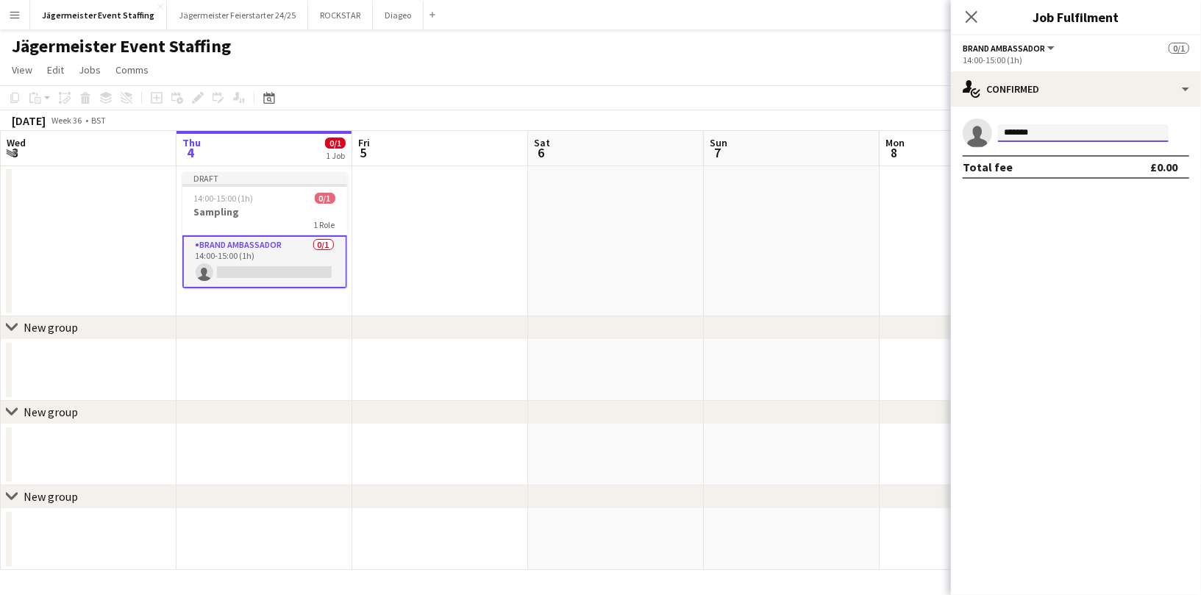
drag, startPoint x: 1001, startPoint y: 132, endPoint x: 918, endPoint y: 129, distance: 83.2
click at [918, 129] on body "Menu Boards Boards Boards All jobs Status Workforce Workforce My Workforce Recr…" at bounding box center [600, 297] width 1201 height 595
type input "*******"
click at [1138, 160] on span "[EMAIL_ADDRESS][DOMAIN_NAME]" at bounding box center [1083, 166] width 147 height 12
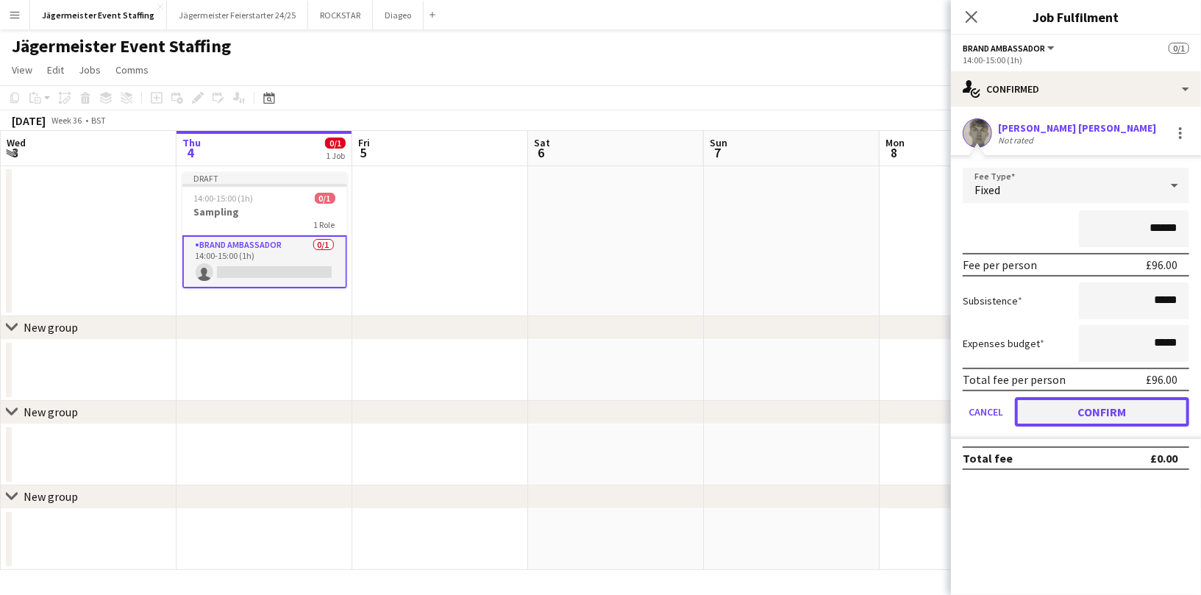
click at [1092, 407] on button "Confirm" at bounding box center [1102, 411] width 174 height 29
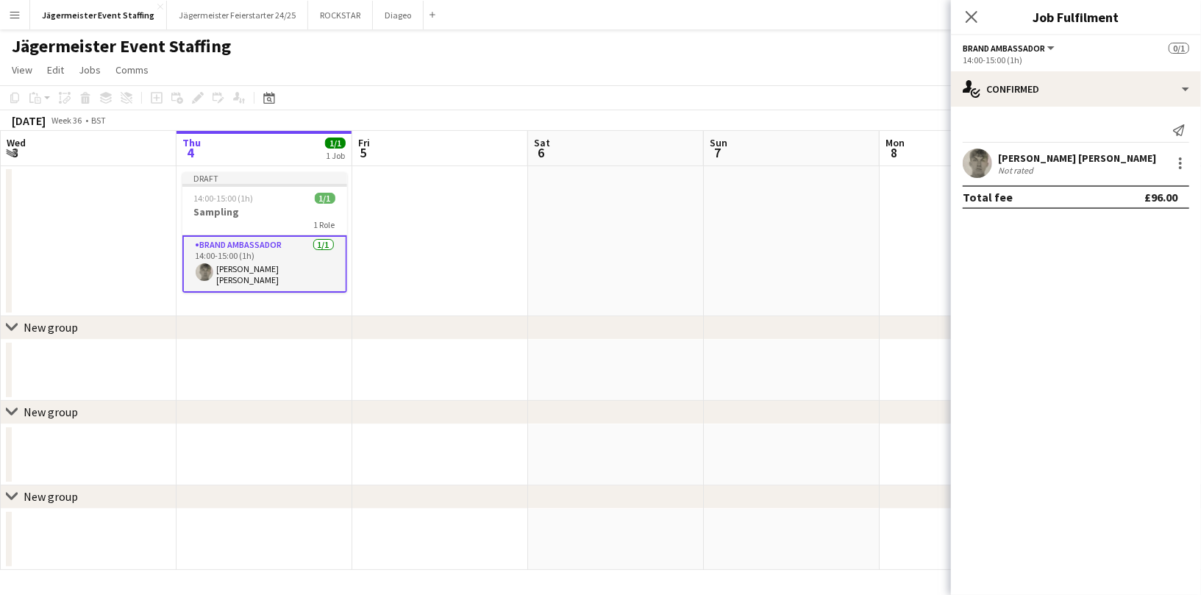
click at [739, 205] on app-date-cell at bounding box center [792, 241] width 176 height 150
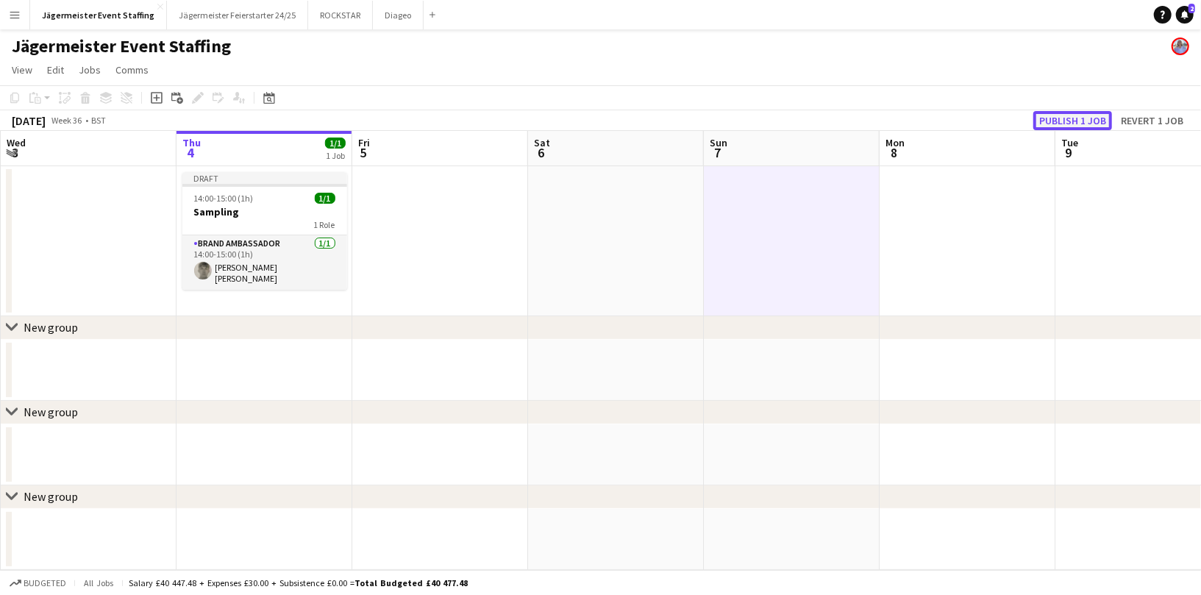
click at [1096, 120] on button "Publish 1 job" at bounding box center [1072, 120] width 79 height 19
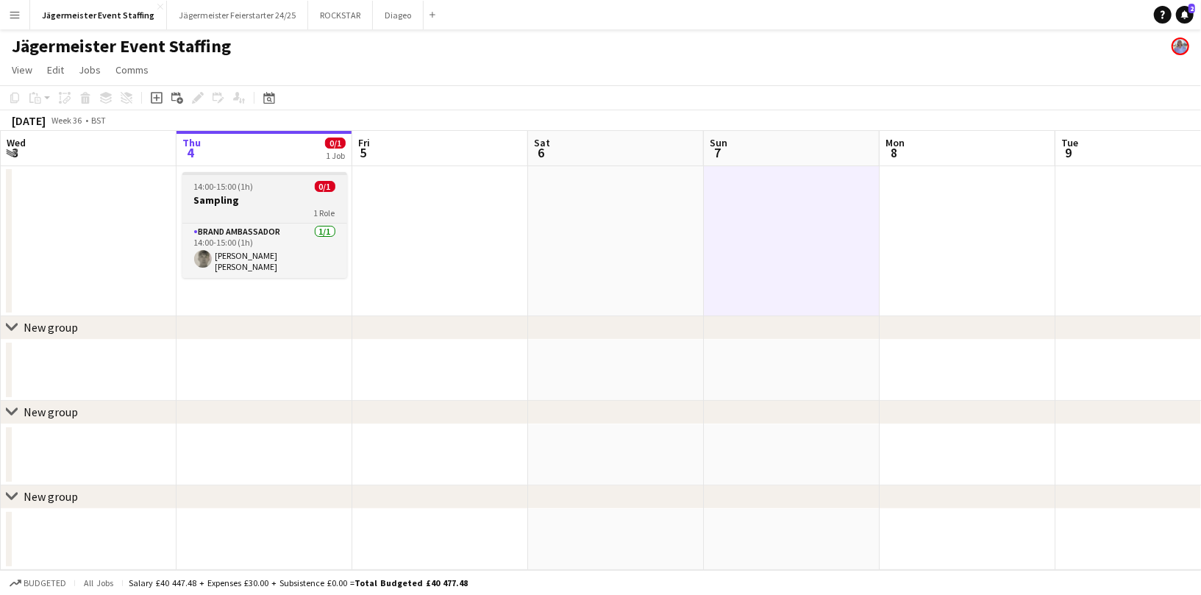
click at [248, 201] on h3 "Sampling" at bounding box center [264, 199] width 165 height 13
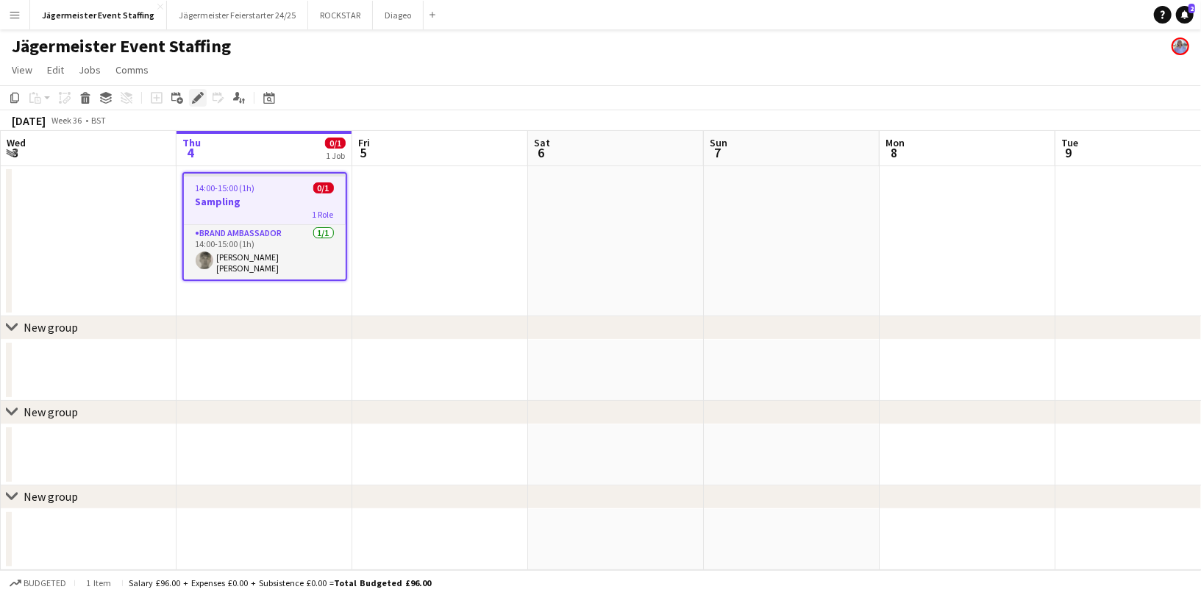
click at [198, 92] on icon "Edit" at bounding box center [198, 98] width 12 height 12
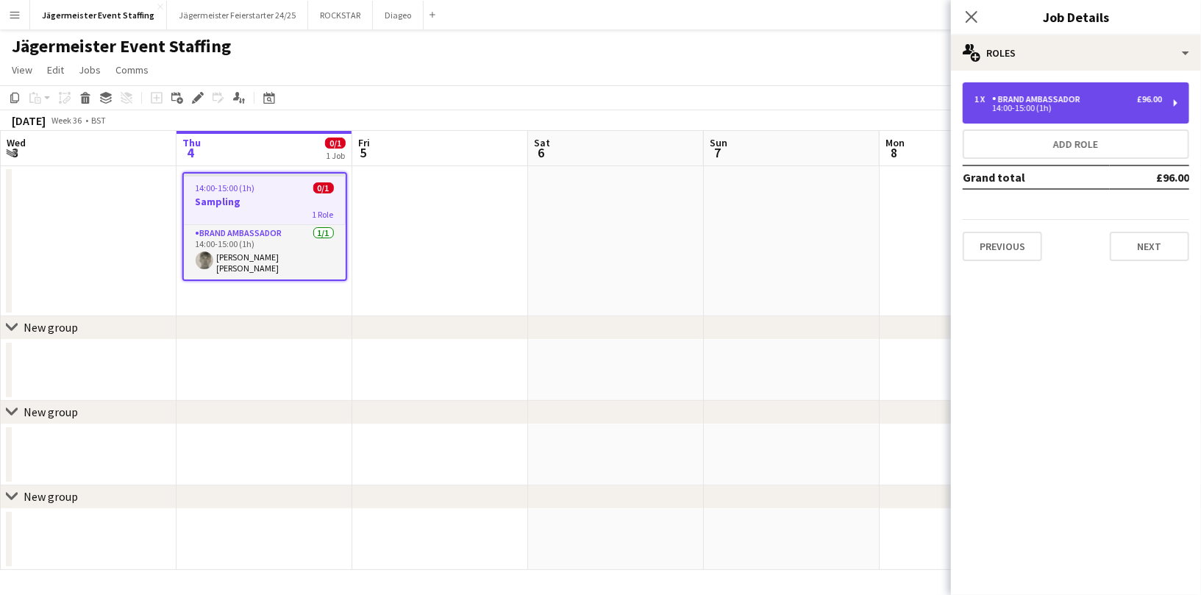
click at [1169, 100] on div "1 x Brand Ambassador £96.00 14:00-15:00 (1h)" at bounding box center [1076, 102] width 226 height 41
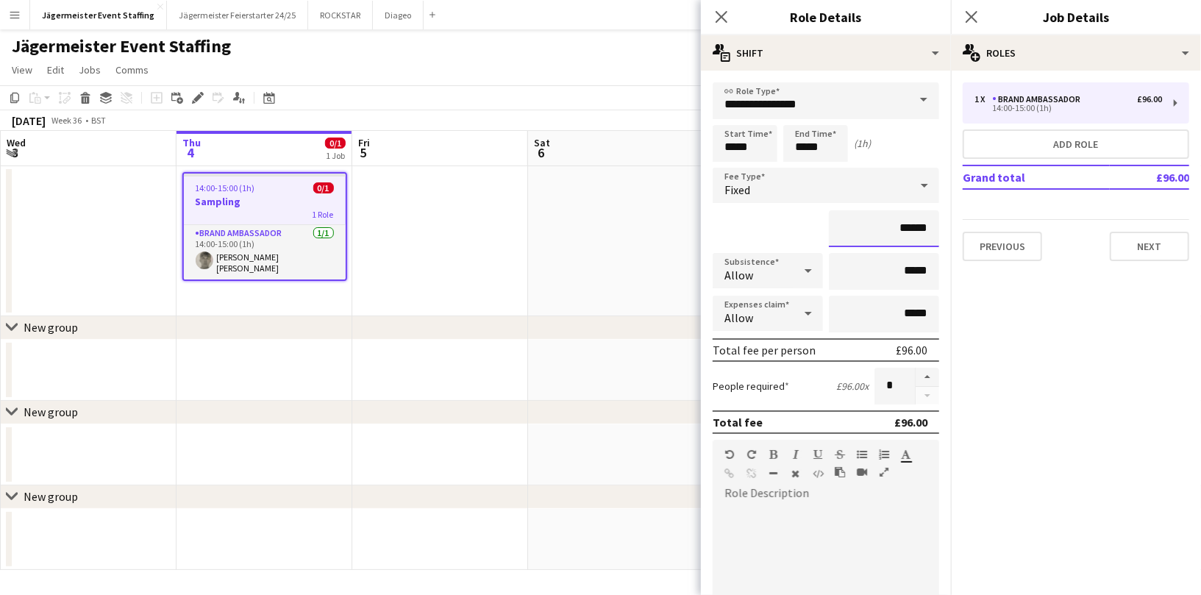
drag, startPoint x: 931, startPoint y: 228, endPoint x: 818, endPoint y: 228, distance: 112.5
click at [818, 228] on div "******" at bounding box center [826, 228] width 226 height 37
type input "*****"
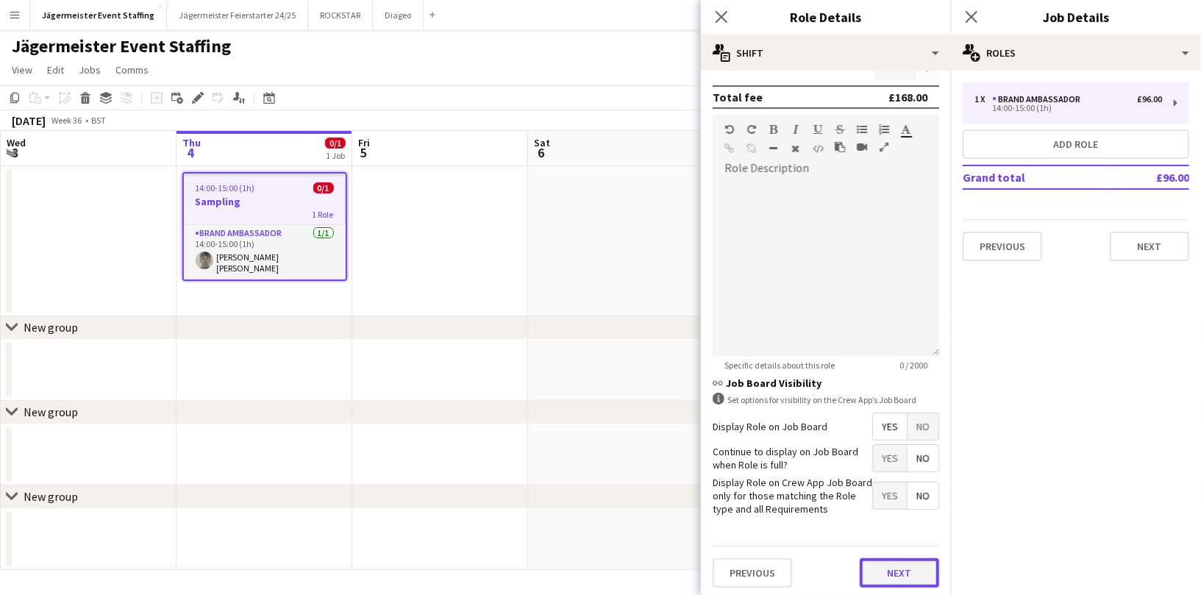
click at [901, 566] on button "Next" at bounding box center [899, 572] width 79 height 29
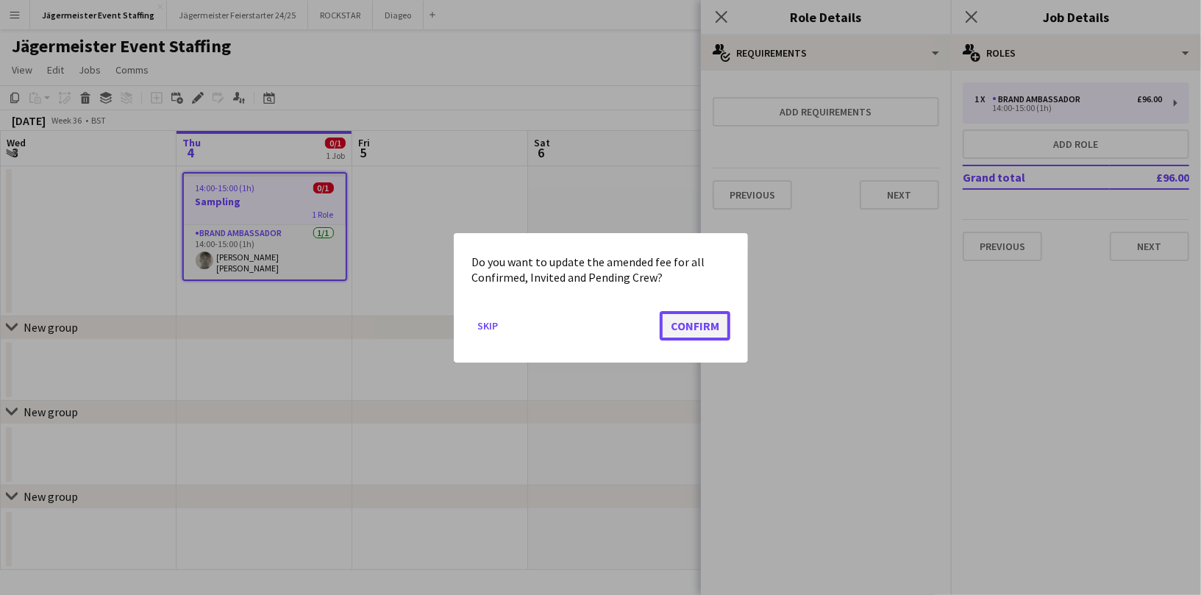
click at [711, 324] on button "Confirm" at bounding box center [695, 324] width 71 height 29
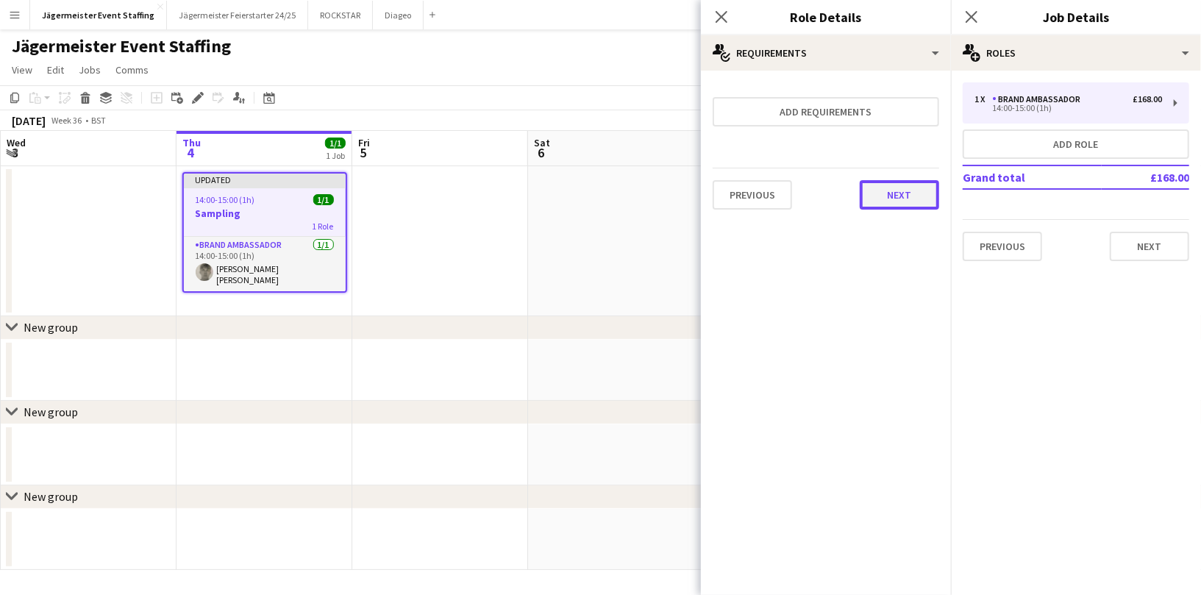
click at [895, 194] on button "Next" at bounding box center [899, 194] width 79 height 29
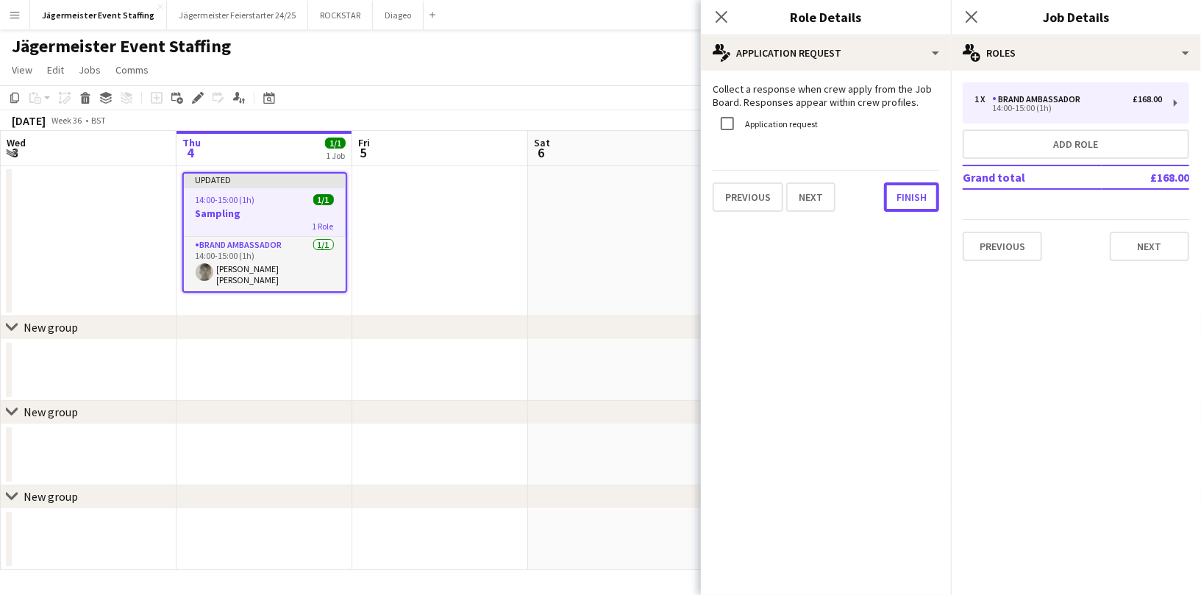
click at [895, 194] on button "Finish" at bounding box center [911, 196] width 55 height 29
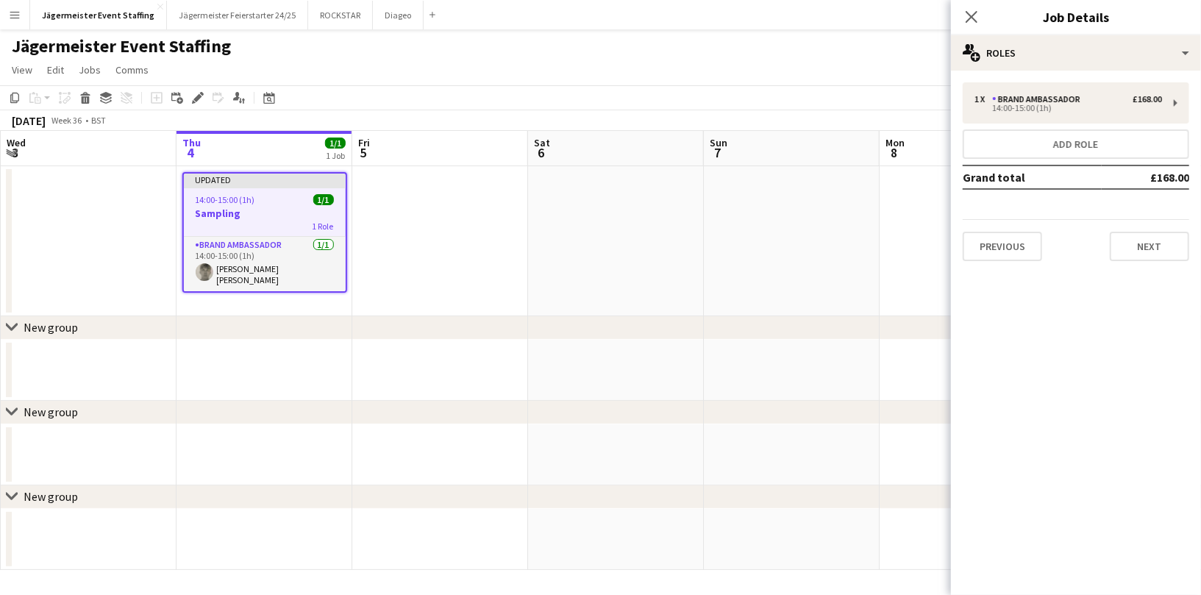
click at [677, 272] on app-date-cell at bounding box center [616, 241] width 176 height 150
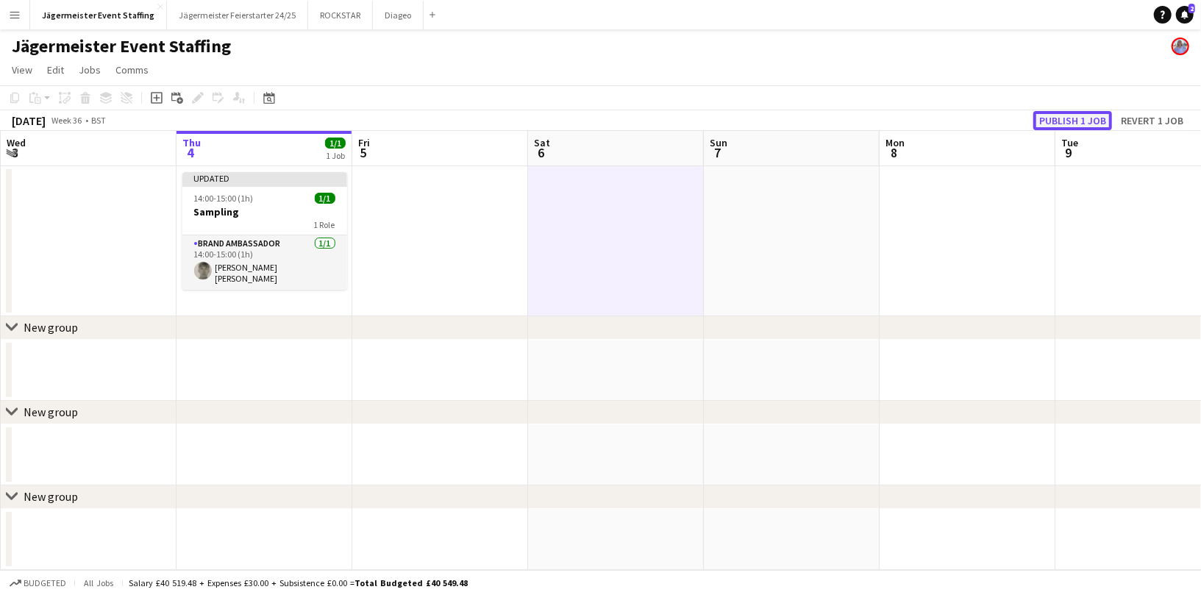
click at [1071, 119] on button "Publish 1 job" at bounding box center [1072, 120] width 79 height 19
